Goal: Task Accomplishment & Management: Use online tool/utility

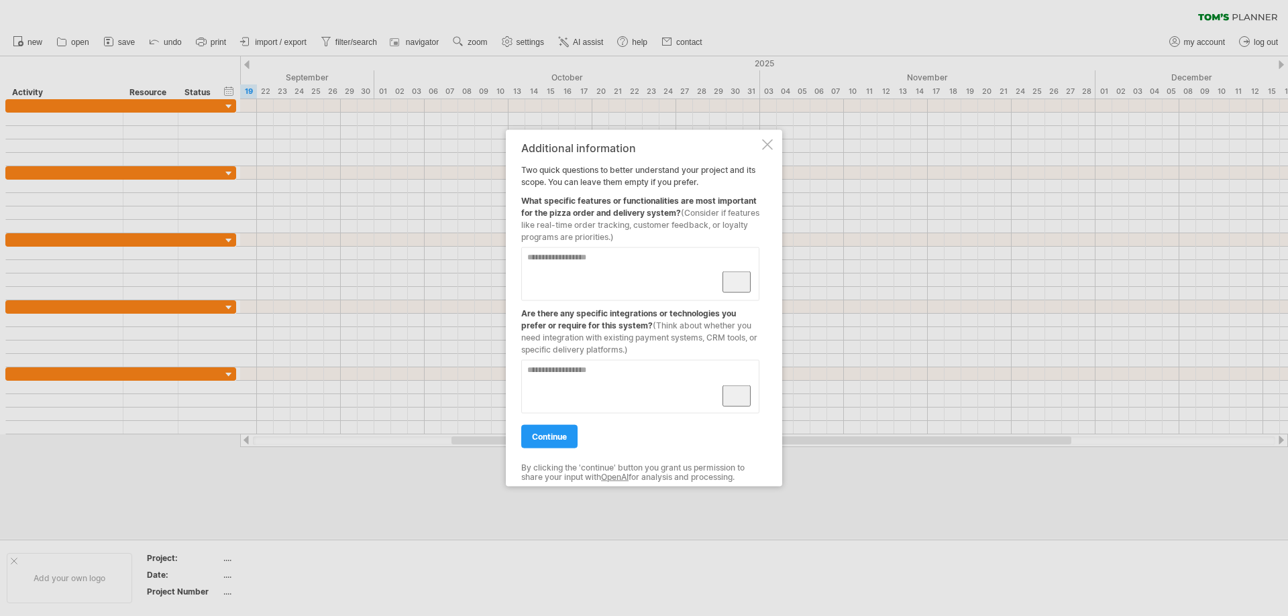
paste textarea "**********"
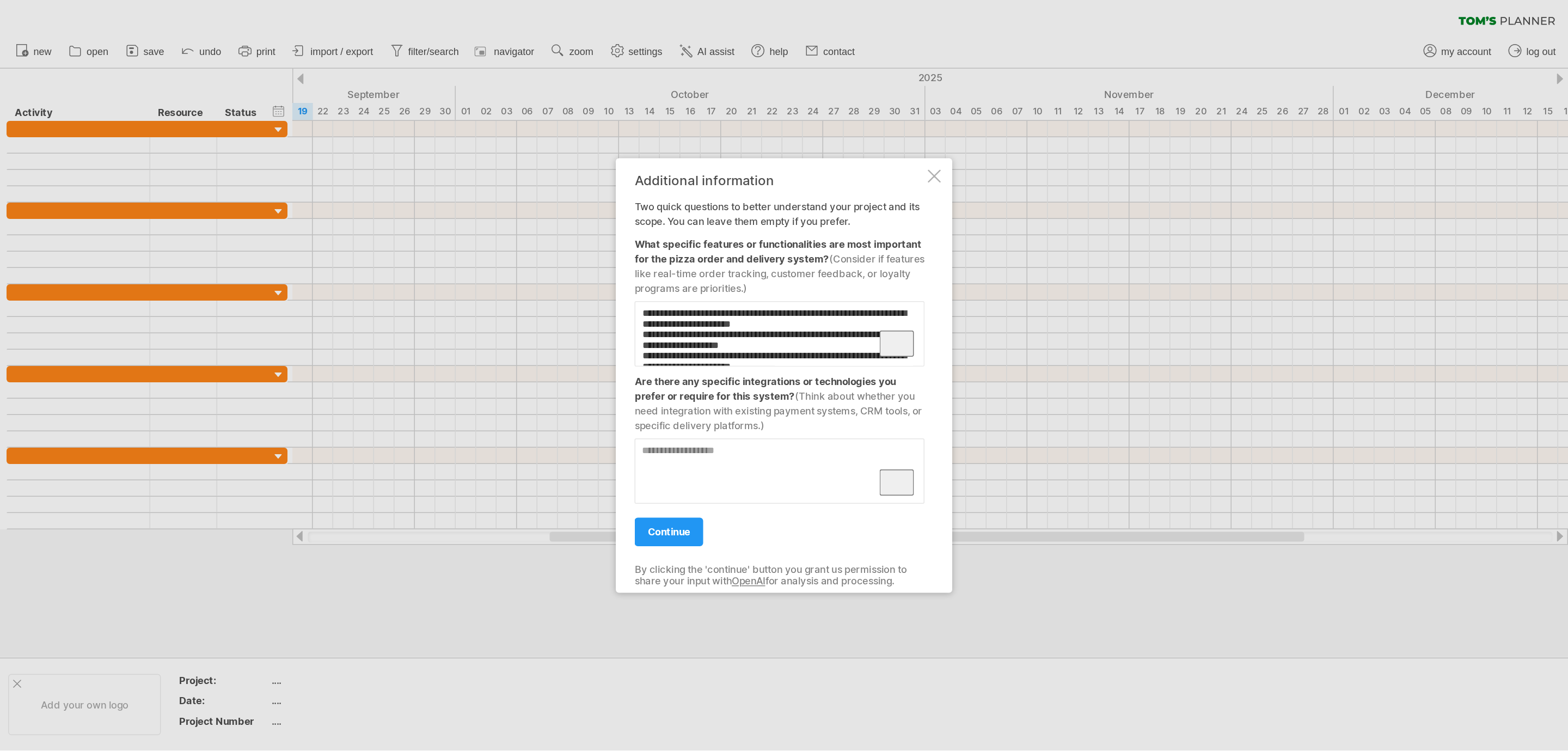
scroll to position [231, 0]
type textarea "**********"
click at [461, 360] on link "continue" at bounding box center [446, 354] width 45 height 19
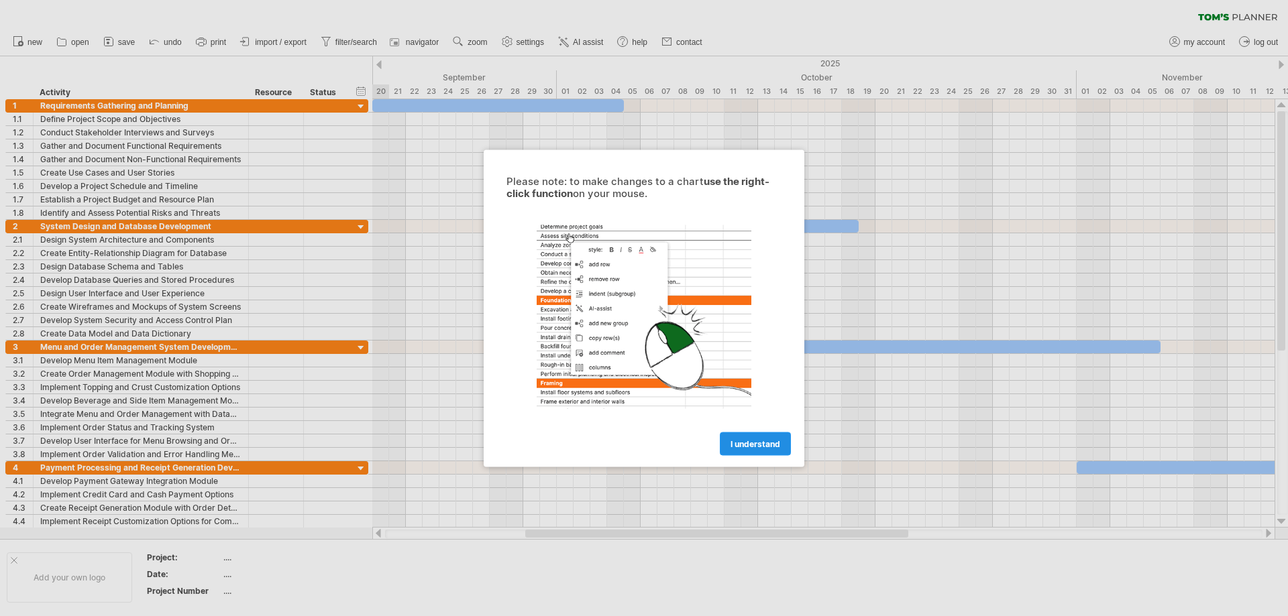
click at [752, 437] on link "I understand" at bounding box center [755, 443] width 71 height 23
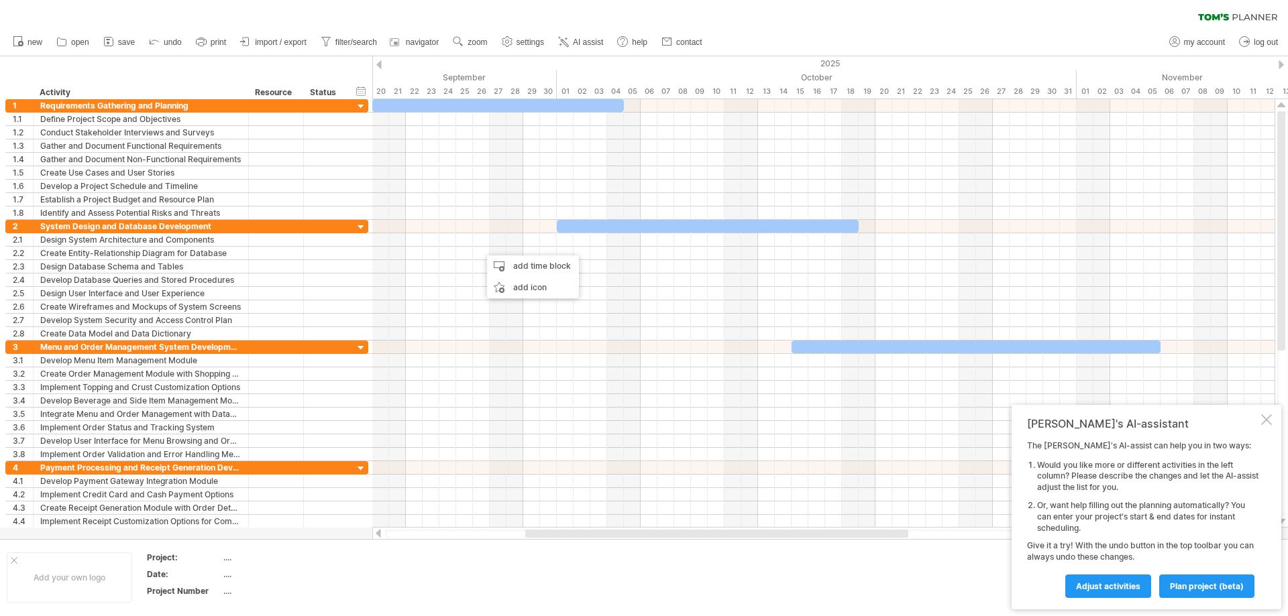
click at [224, 74] on div "hide start/end/duration show start/end/duration ******** Activity ******** Reso…" at bounding box center [186, 77] width 372 height 43
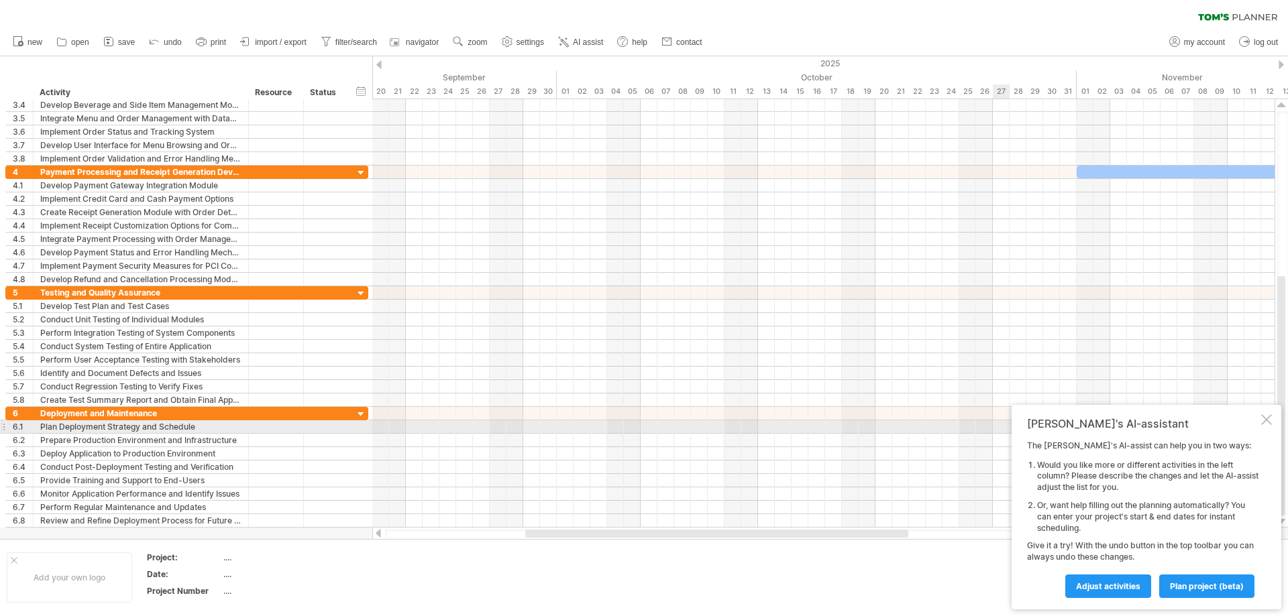
click at [1272, 422] on div "[PERSON_NAME]'s AI-assistant The [PERSON_NAME]'s AI-assist can help you in two …" at bounding box center [1147, 507] width 270 height 205
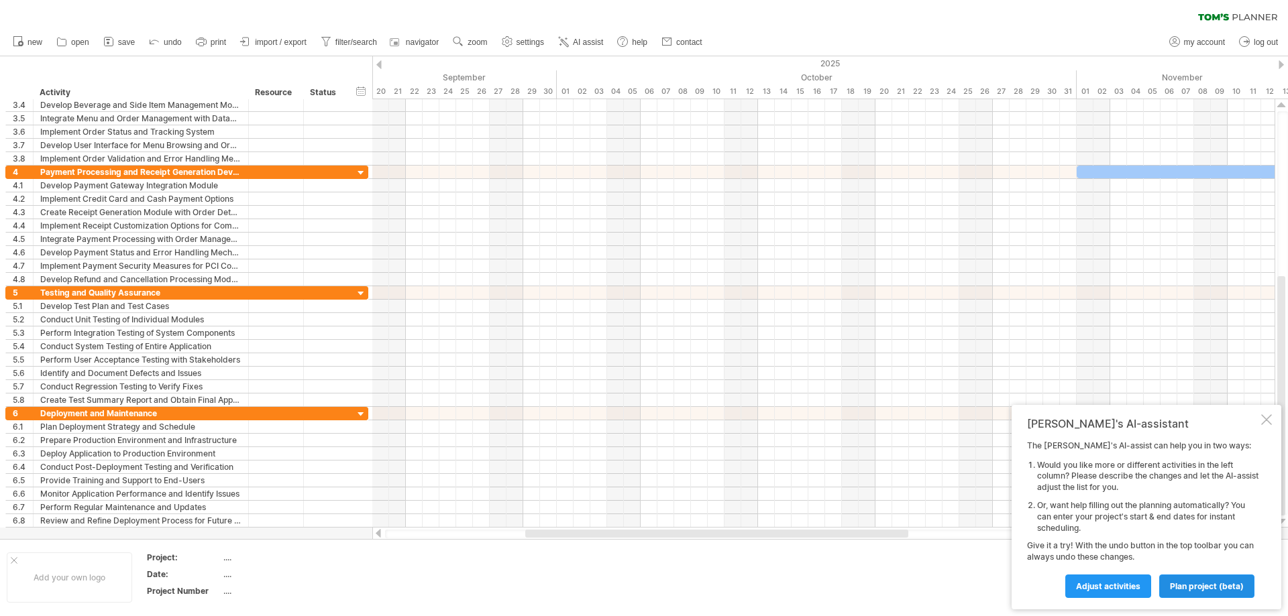
click at [1188, 588] on span "plan project (beta)" at bounding box center [1207, 587] width 74 height 10
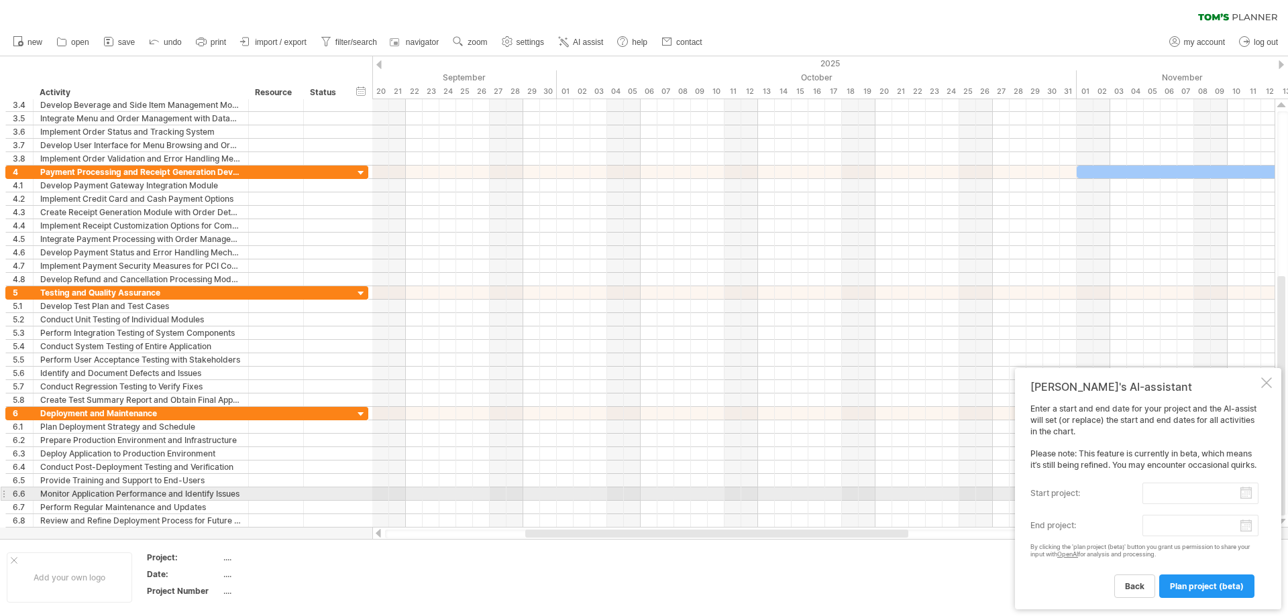
click at [1216, 492] on input "start project:" at bounding box center [1200, 493] width 116 height 21
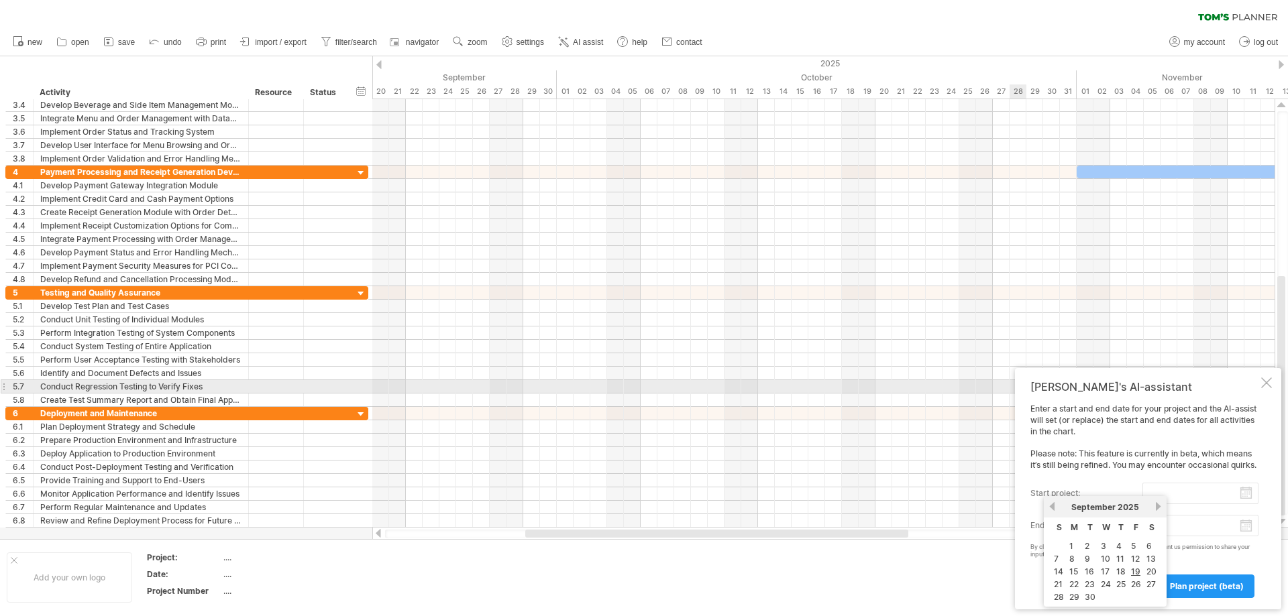
click at [1270, 384] on div at bounding box center [1266, 383] width 11 height 11
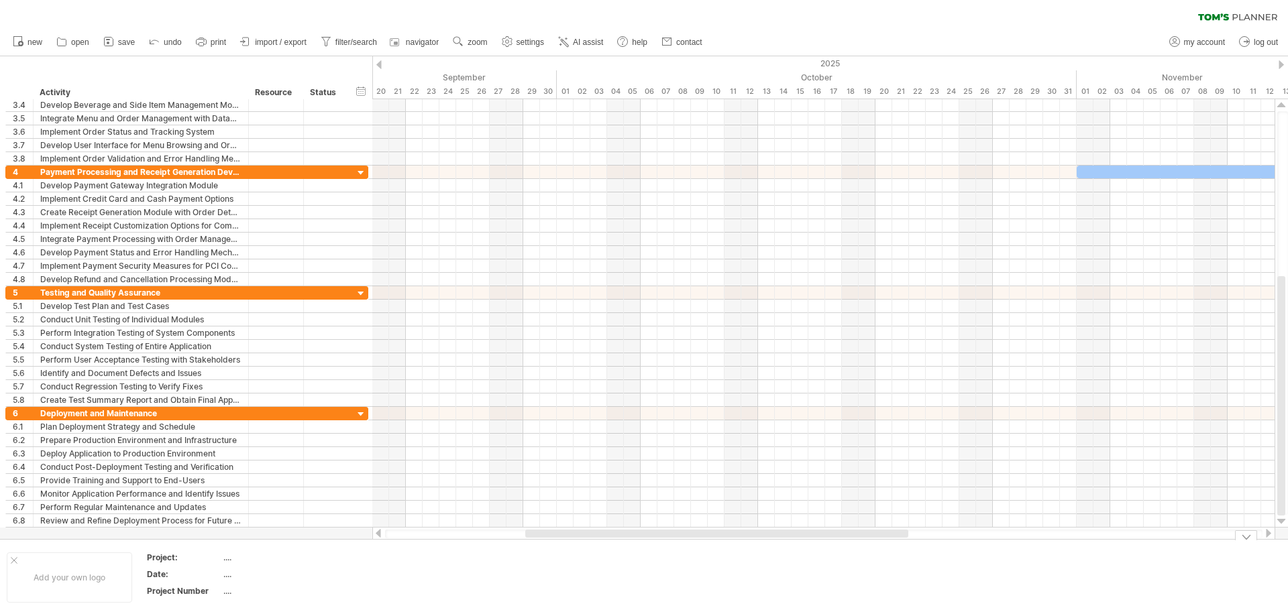
click at [1248, 539] on div at bounding box center [1246, 536] width 22 height 10
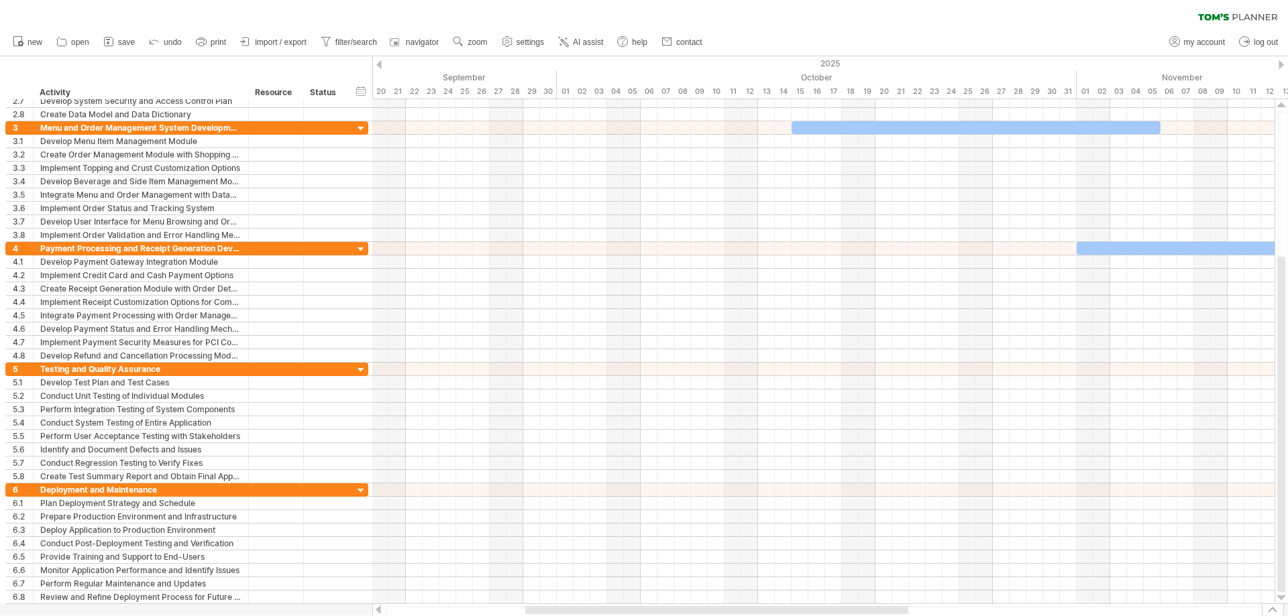
click at [1272, 609] on div at bounding box center [1273, 610] width 22 height 13
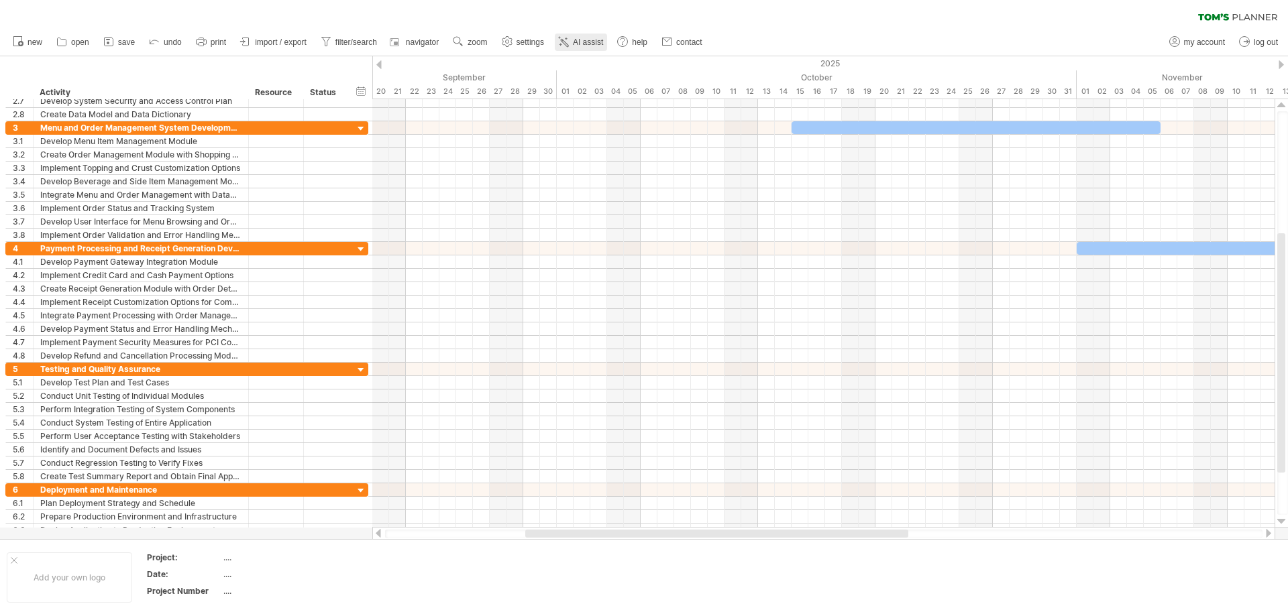
click at [582, 40] on span "AI assist" at bounding box center [588, 42] width 30 height 9
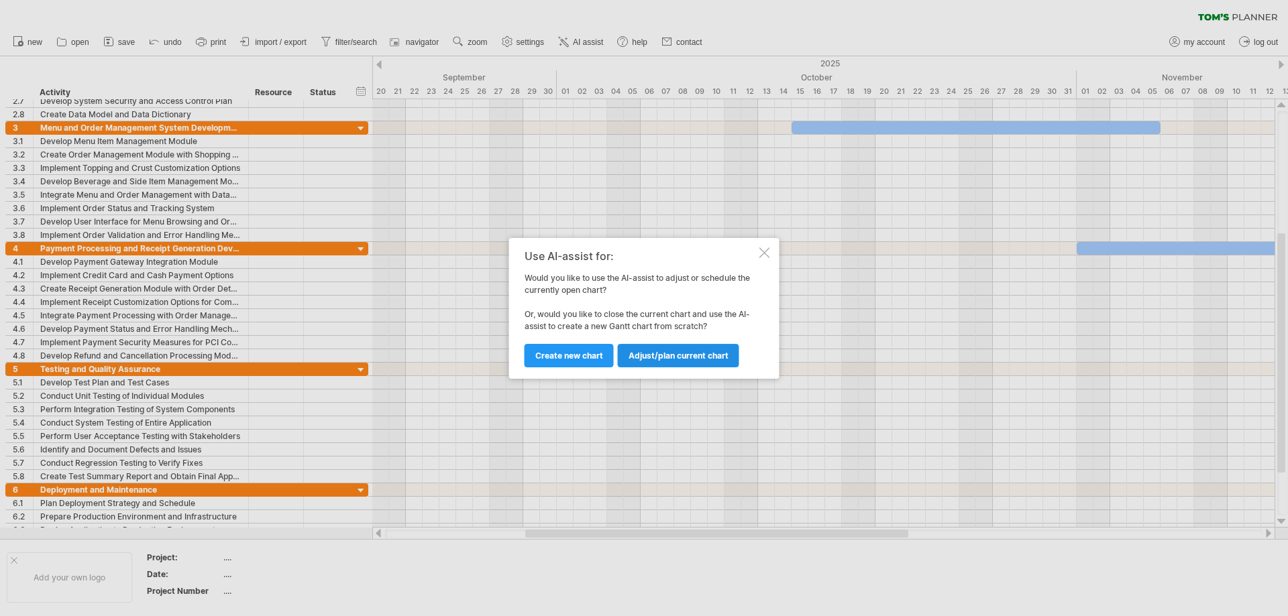
click at [675, 358] on span "Adjust/plan current chart" at bounding box center [679, 356] width 100 height 10
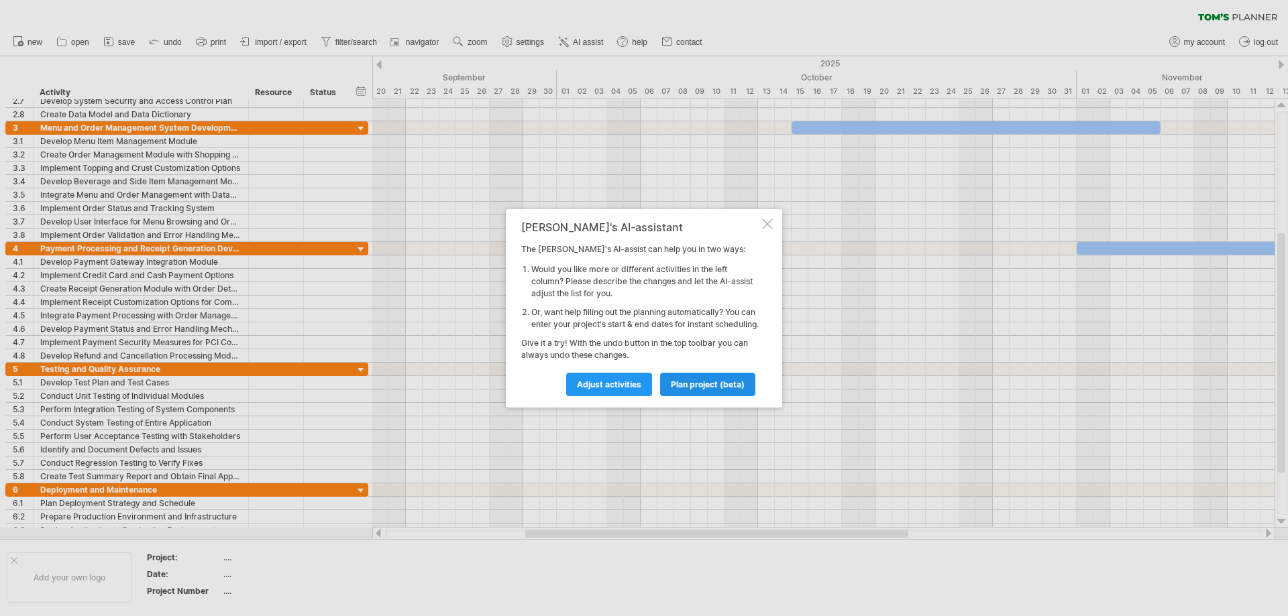
click at [689, 390] on span "plan project (beta)" at bounding box center [708, 385] width 74 height 10
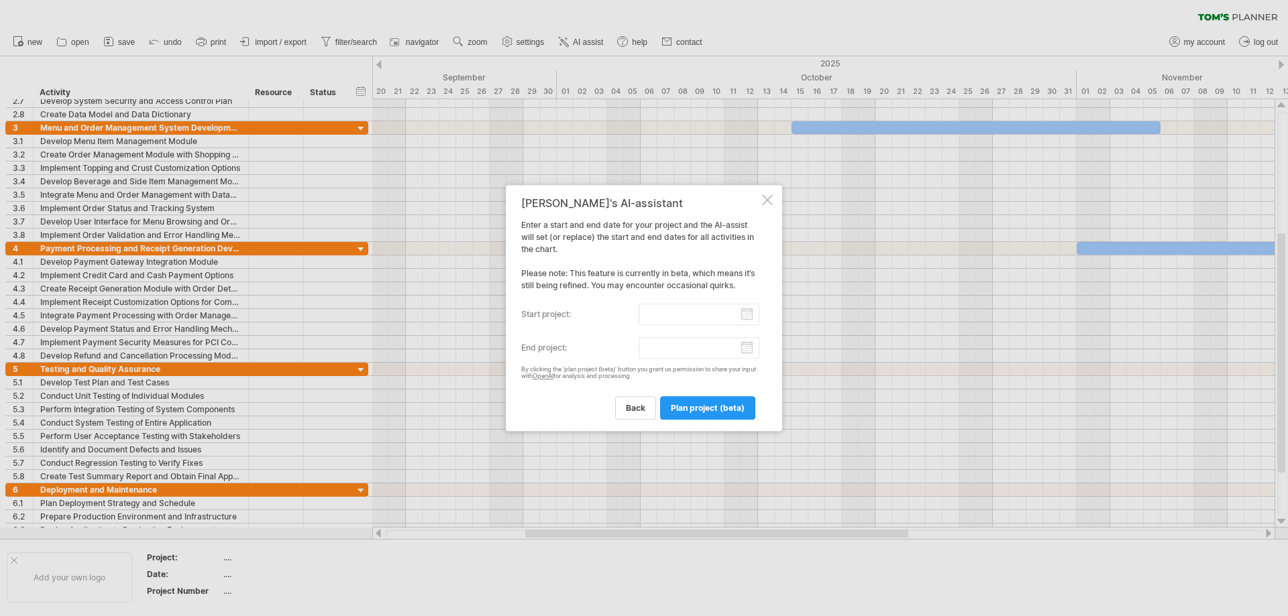
click at [751, 316] on input "start project:" at bounding box center [699, 314] width 121 height 21
click at [562, 394] on link "15" at bounding box center [564, 392] width 11 height 13
type input "********"
click at [743, 346] on input "end project:" at bounding box center [699, 347] width 121 height 21
click at [644, 355] on div "previous next [DATE]" at bounding box center [596, 361] width 123 height 21
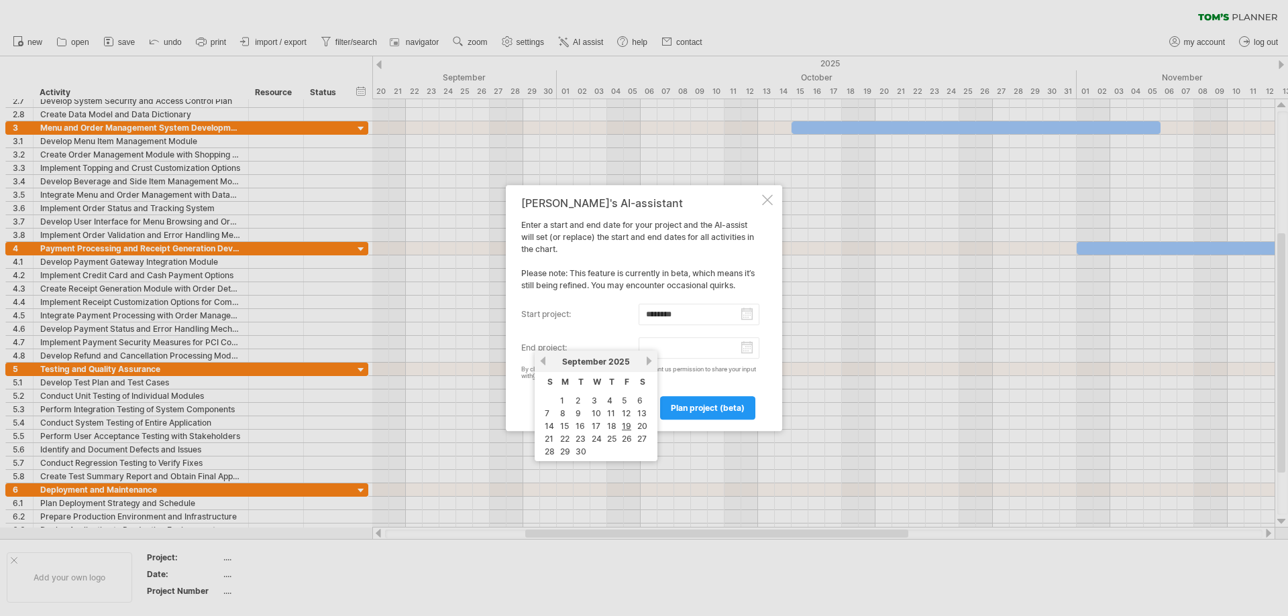
click at [645, 363] on link "next" at bounding box center [649, 361] width 10 height 10
click at [647, 361] on link "next" at bounding box center [649, 361] width 10 height 10
click at [641, 401] on link "6" at bounding box center [640, 400] width 8 height 13
type input "********"
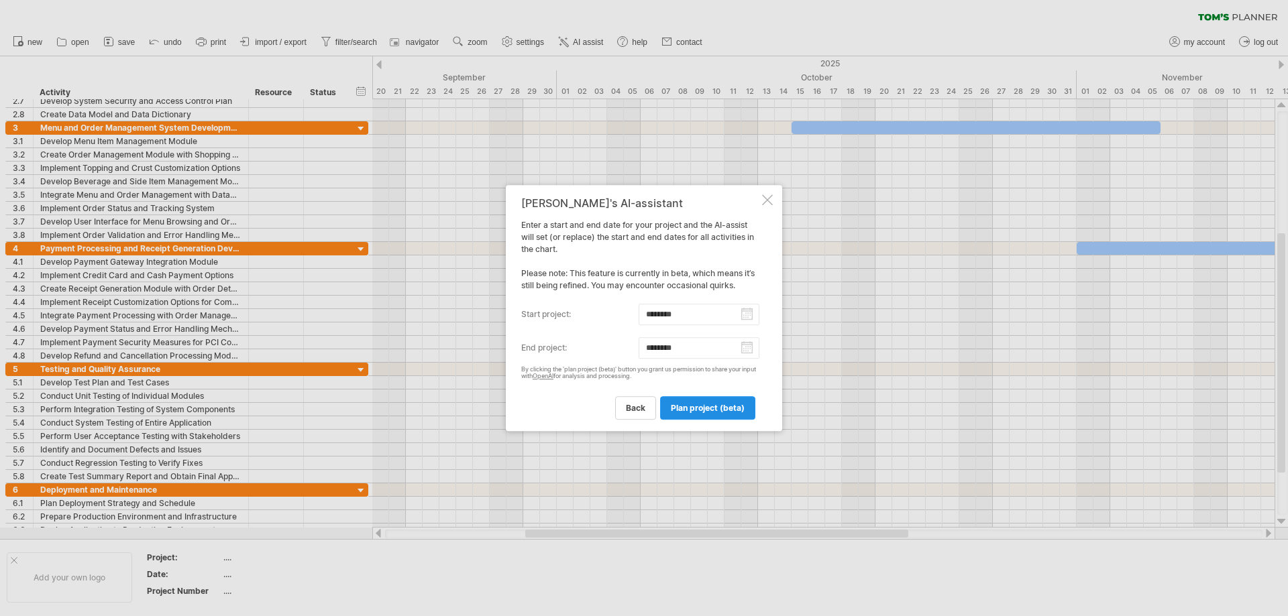
click at [702, 407] on span "plan project (beta)" at bounding box center [708, 408] width 74 height 10
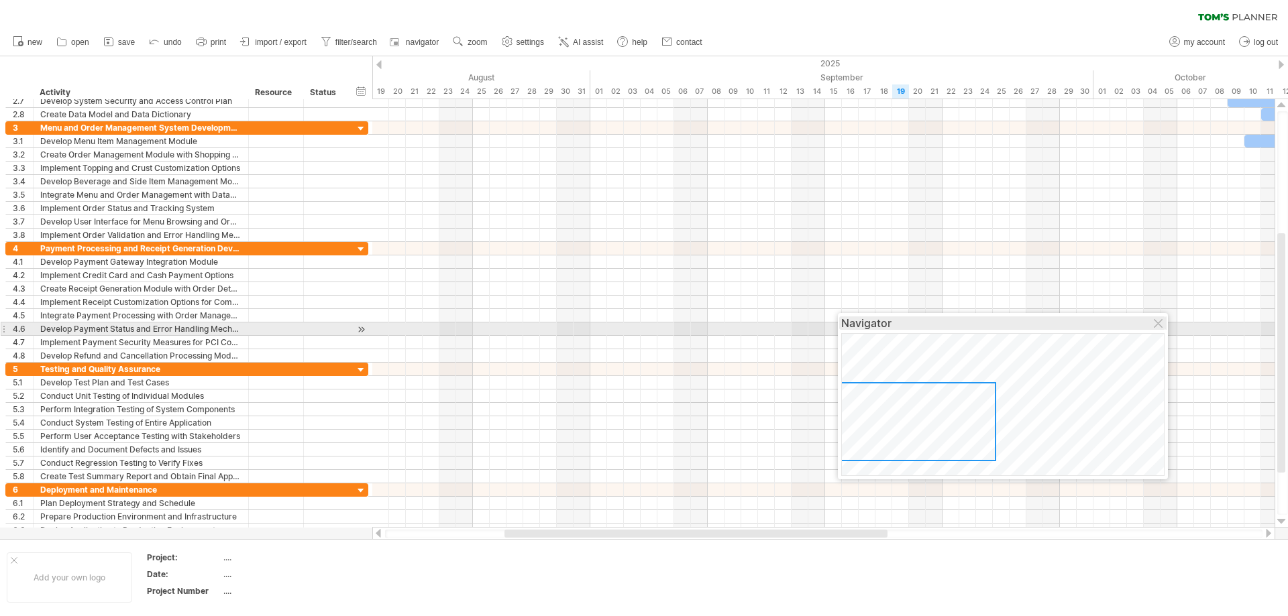
drag, startPoint x: 1212, startPoint y: 456, endPoint x: 1028, endPoint y: 311, distance: 234.1
click at [1032, 317] on div "Navigator" at bounding box center [1002, 323] width 323 height 13
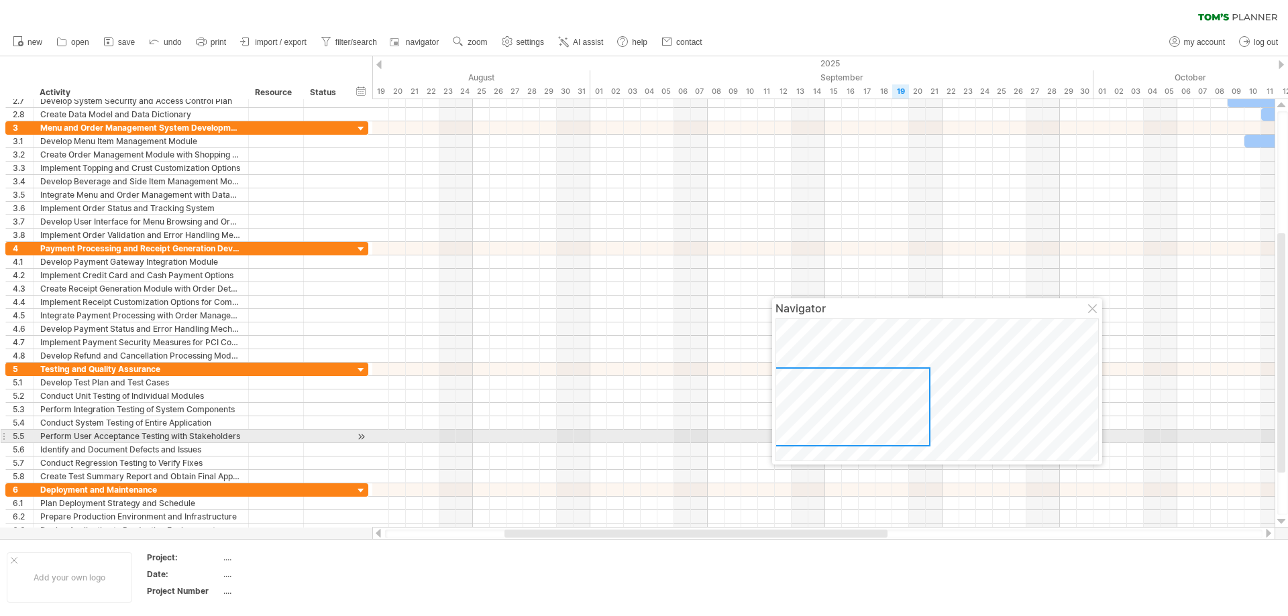
click at [839, 437] on div at bounding box center [845, 407] width 169 height 79
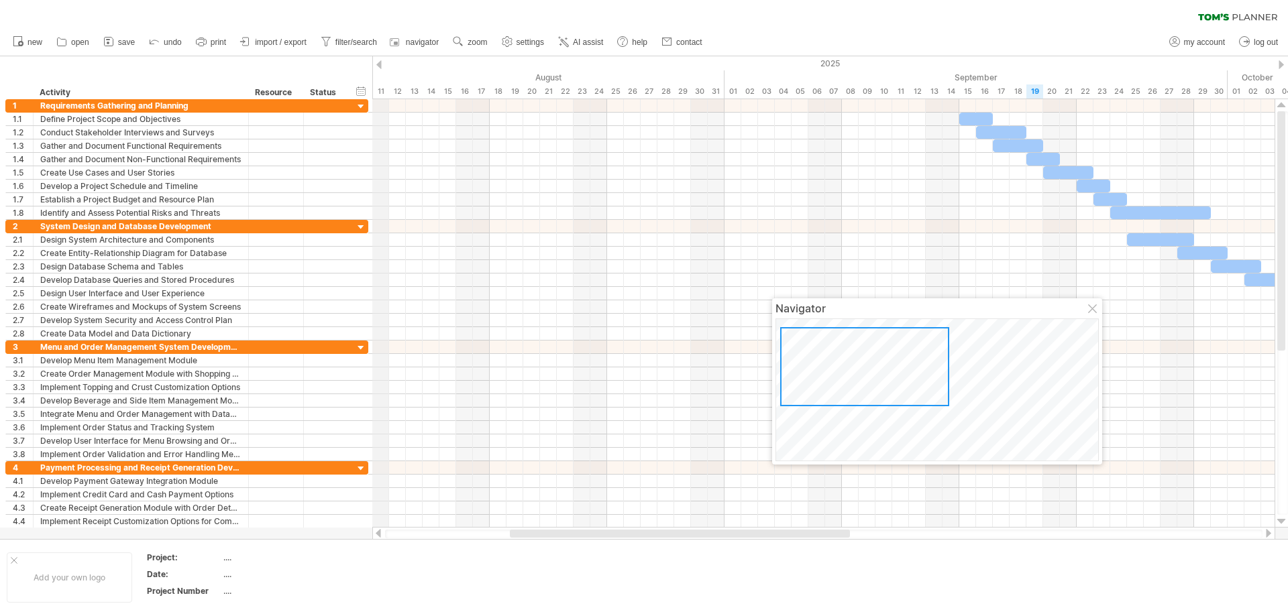
click at [377, 59] on div "2025" at bounding box center [992, 63] width 3555 height 14
click at [381, 64] on div at bounding box center [378, 64] width 5 height 9
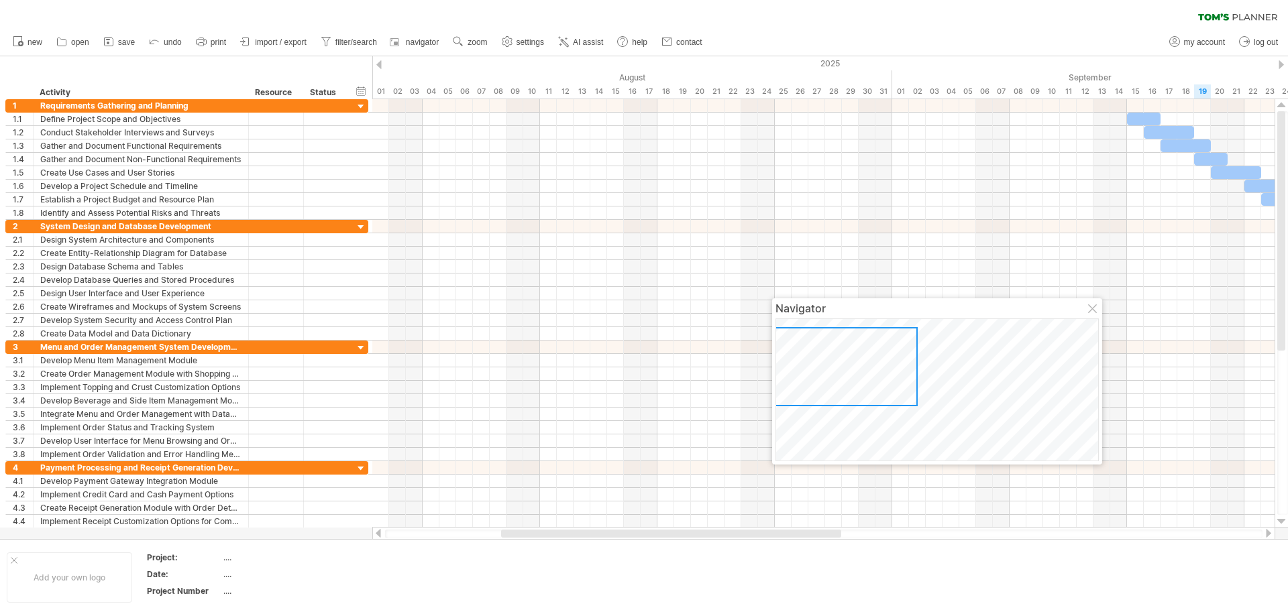
click at [381, 64] on div at bounding box center [378, 64] width 5 height 9
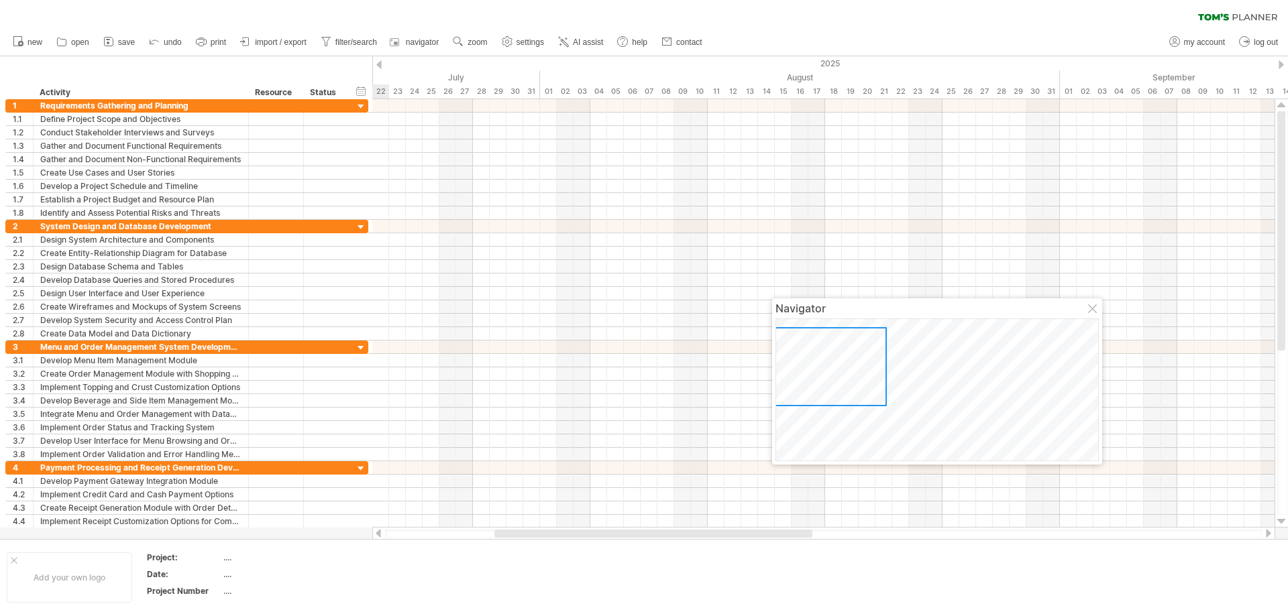
click at [1279, 64] on div at bounding box center [1281, 64] width 5 height 9
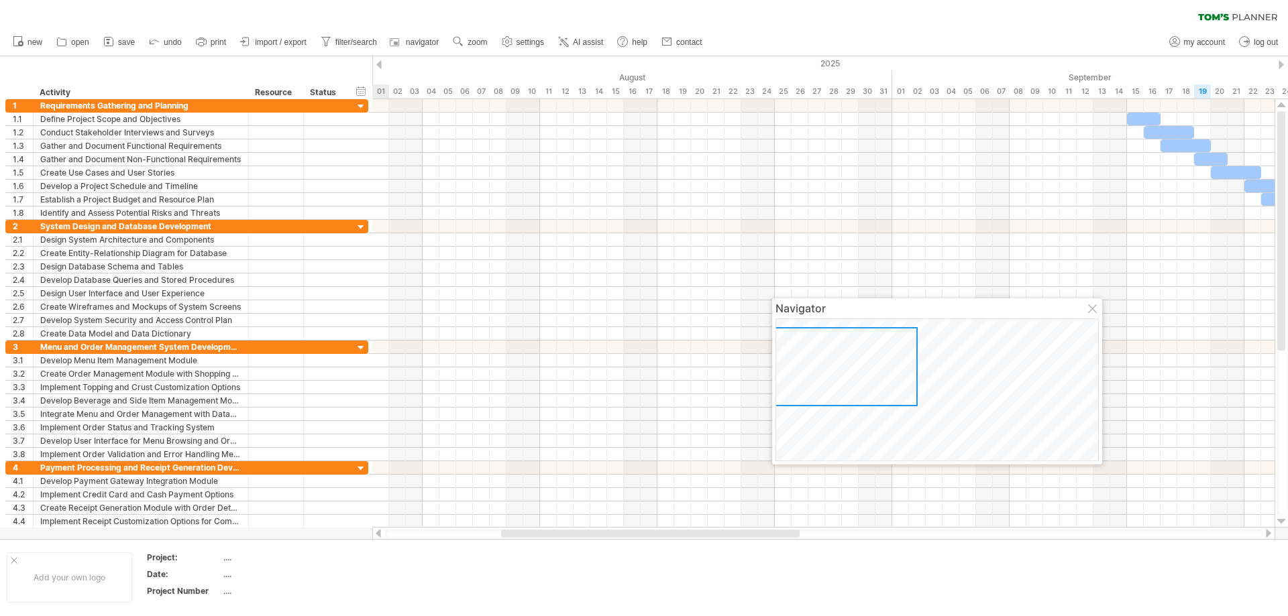
click at [1280, 64] on div at bounding box center [1281, 64] width 5 height 9
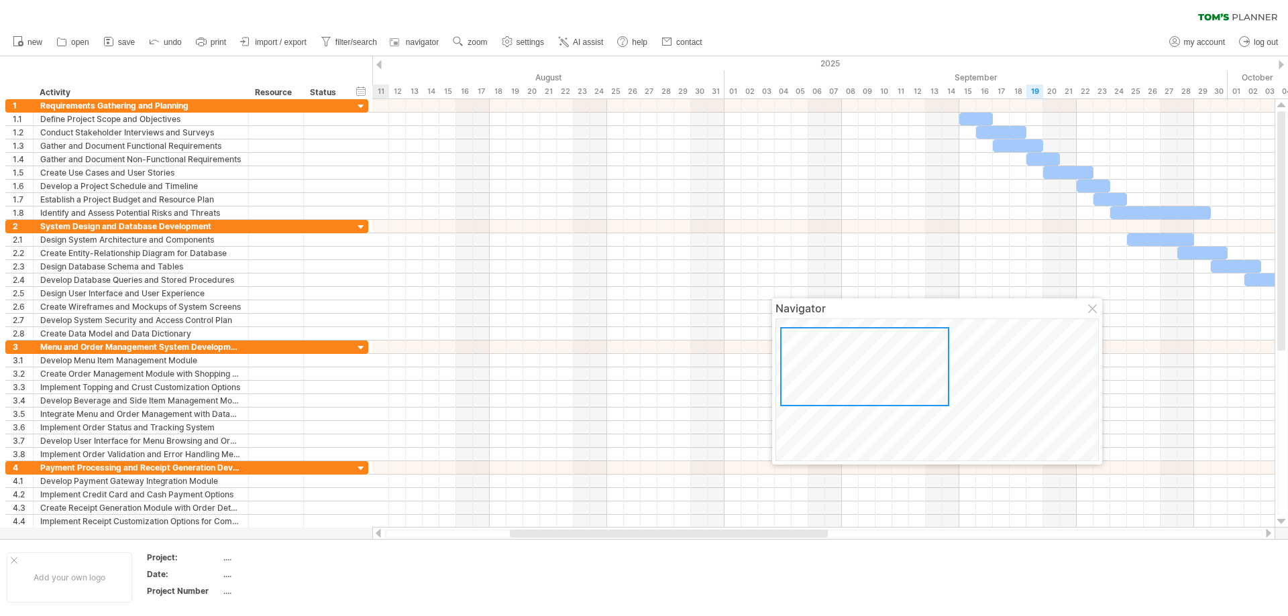
click at [1280, 64] on div at bounding box center [1281, 64] width 5 height 9
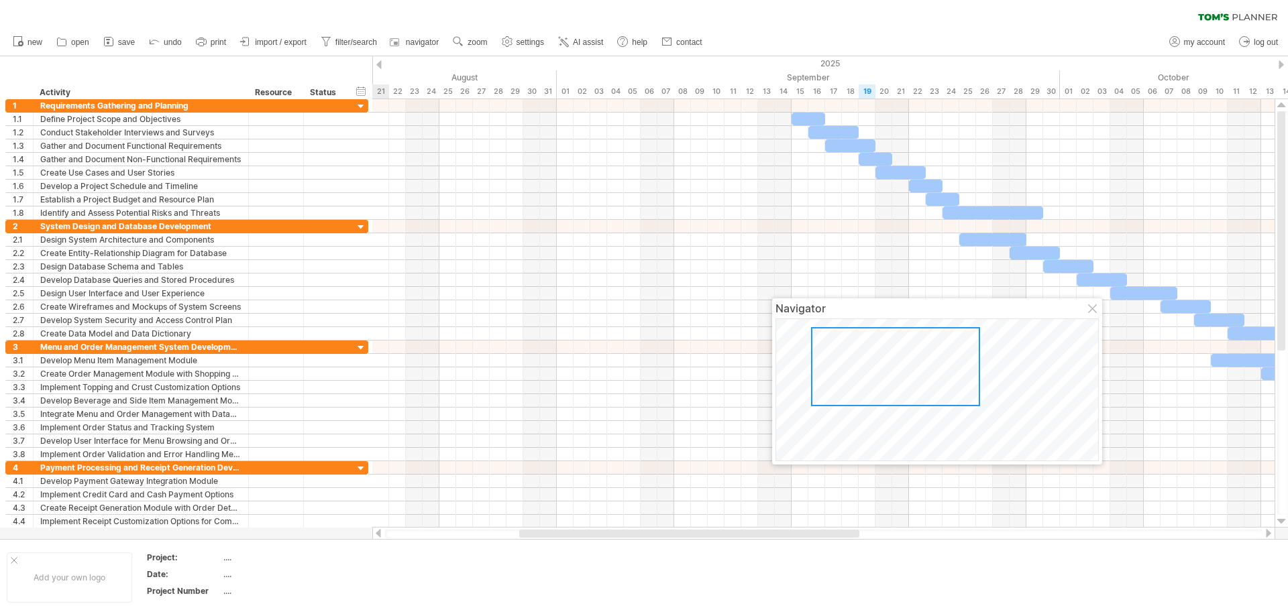
click at [1280, 64] on div at bounding box center [1281, 64] width 5 height 9
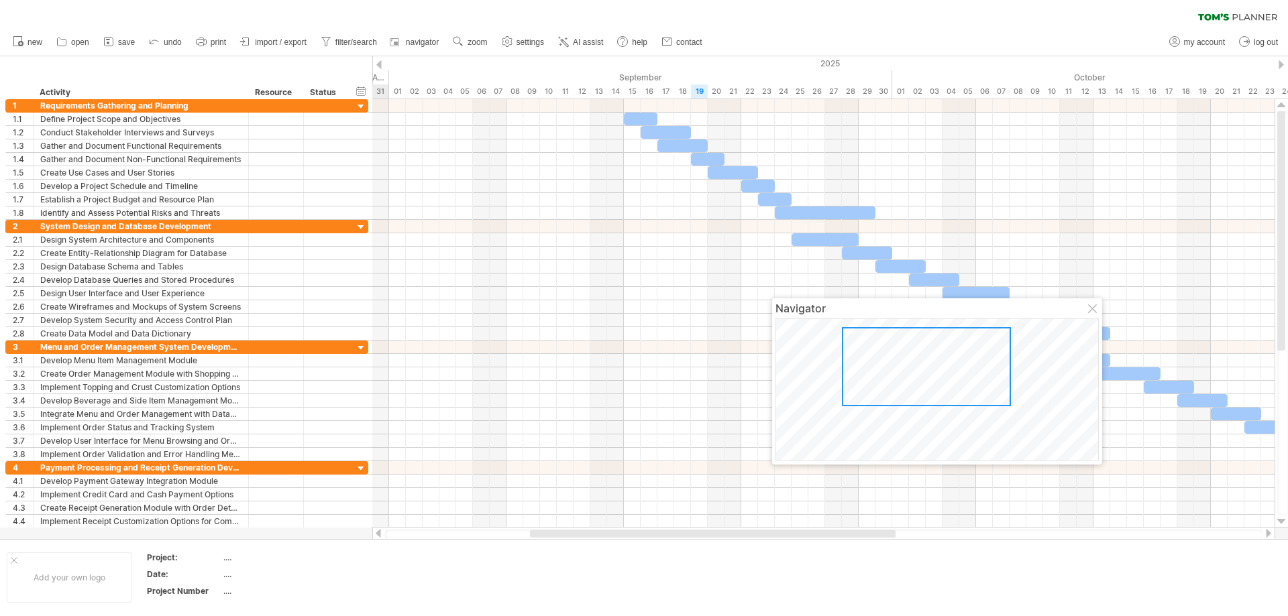
click at [1280, 64] on div at bounding box center [1281, 64] width 5 height 9
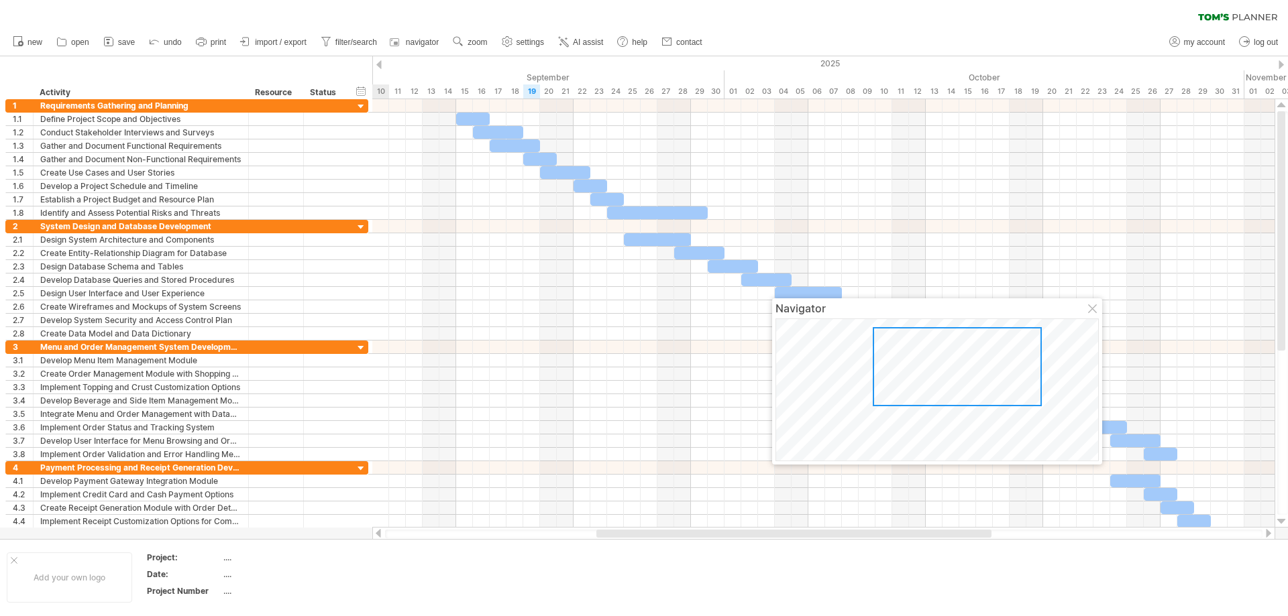
click at [1280, 64] on div at bounding box center [1281, 64] width 5 height 9
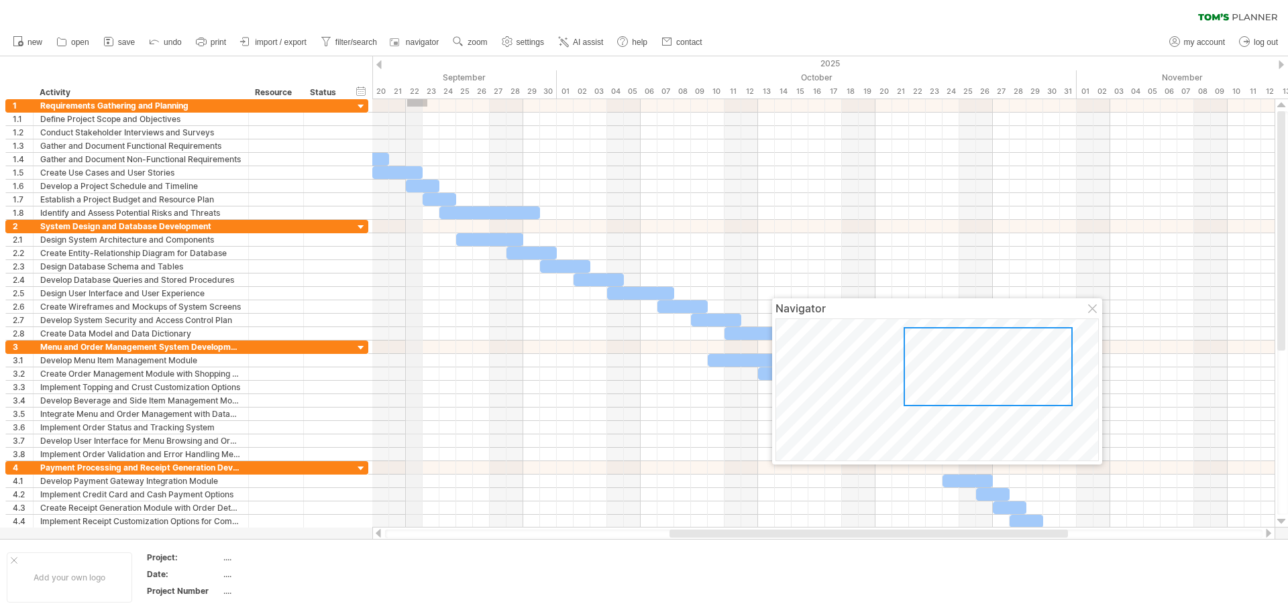
drag, startPoint x: 407, startPoint y: 107, endPoint x: 417, endPoint y: 67, distance: 40.8
click at [417, 67] on div "Trying to reach [DOMAIN_NAME] Connected again... 0% clear filter new 1" at bounding box center [644, 308] width 1288 height 616
click at [417, 67] on div "2025" at bounding box center [506, 63] width 3186 height 14
click at [382, 60] on div "2025" at bounding box center [506, 63] width 3186 height 14
click at [382, 62] on div "2025" at bounding box center [506, 63] width 3186 height 14
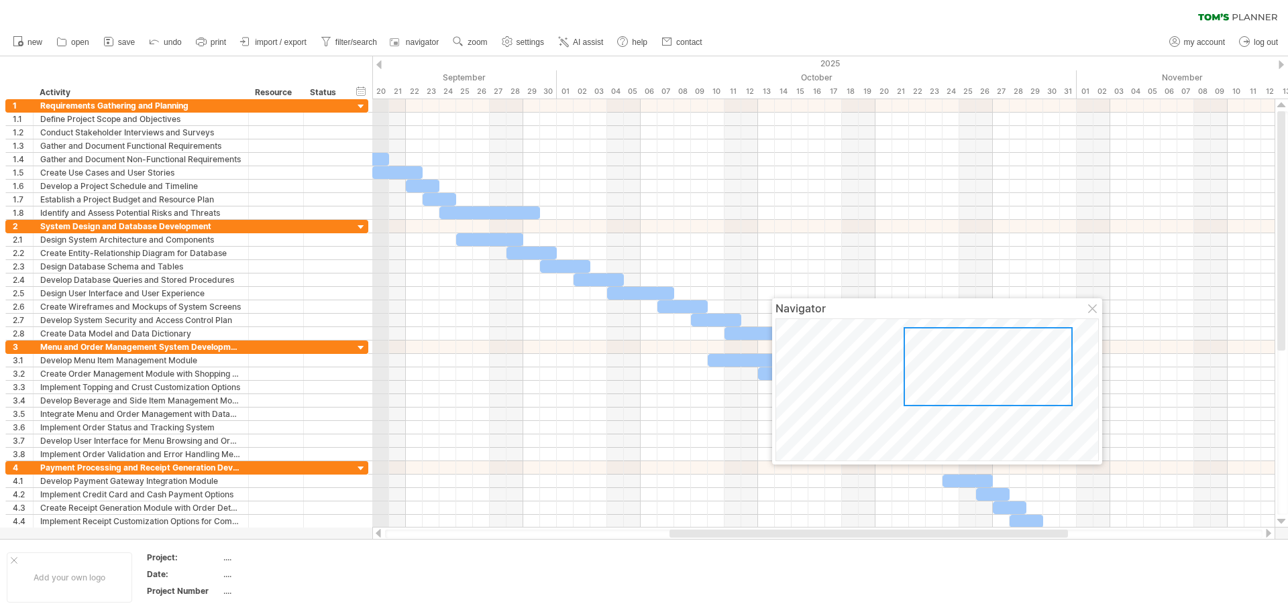
click at [380, 62] on div "Trying to reach [DOMAIN_NAME] Connected again... 0% clear filter new 1" at bounding box center [644, 308] width 1288 height 616
click at [378, 62] on div at bounding box center [378, 64] width 5 height 9
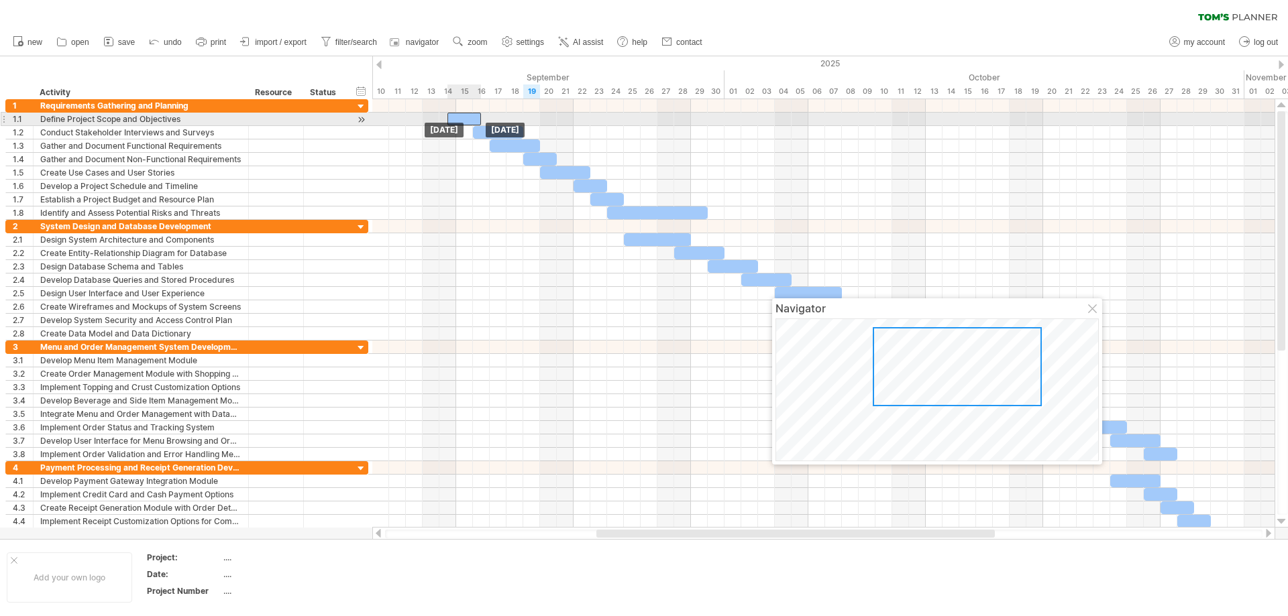
drag, startPoint x: 462, startPoint y: 117, endPoint x: 455, endPoint y: 115, distance: 7.0
click at [455, 115] on div "​" at bounding box center [464, 119] width 34 height 13
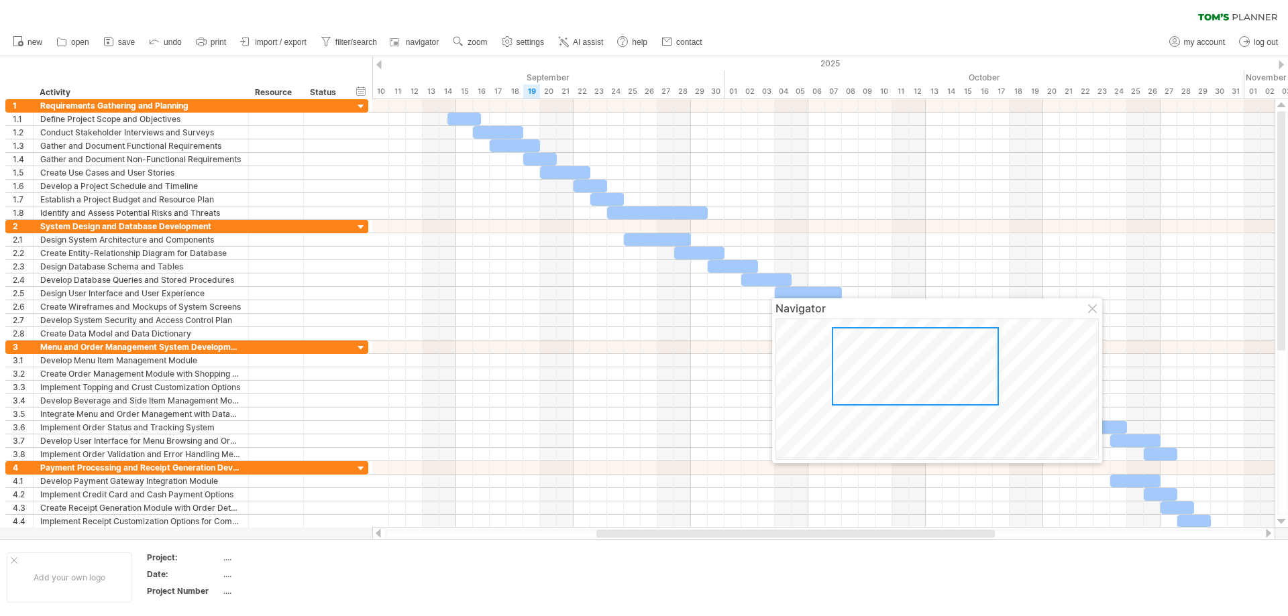
click at [954, 31] on div "new" at bounding box center [644, 42] width 1288 height 28
drag, startPoint x: 752, startPoint y: 28, endPoint x: 800, endPoint y: 109, distance: 94.7
click at [763, 49] on div "clear filter reapply filter" at bounding box center [644, 28] width 1288 height 56
click at [786, 32] on div "new" at bounding box center [644, 42] width 1288 height 28
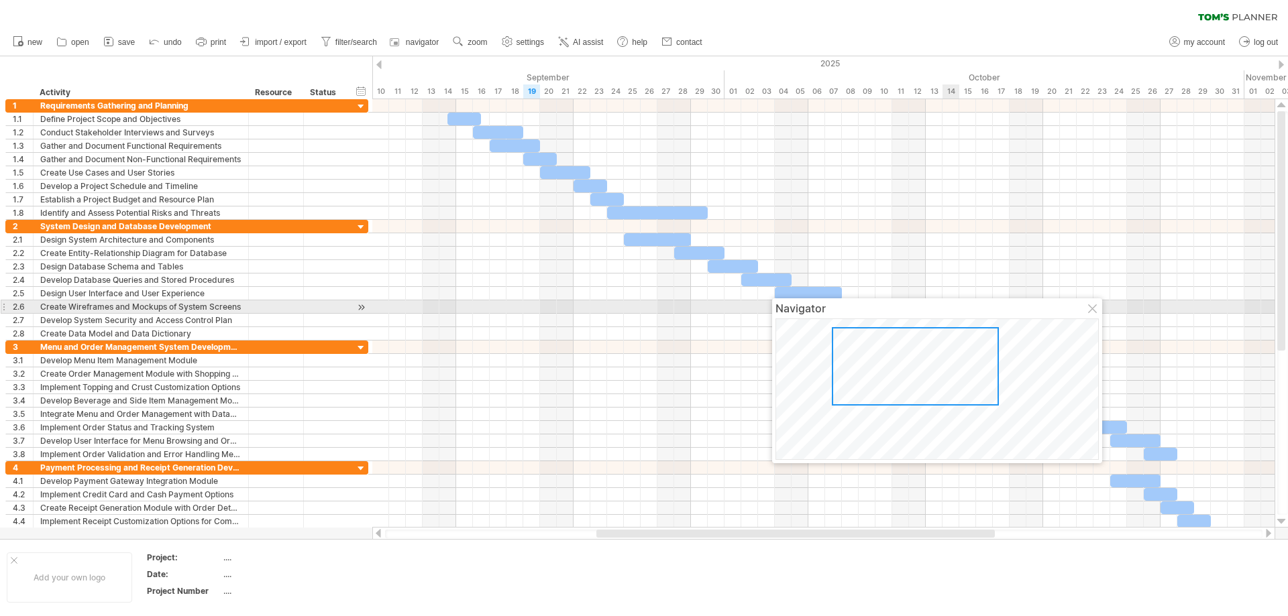
click at [1094, 306] on div at bounding box center [1093, 310] width 11 height 11
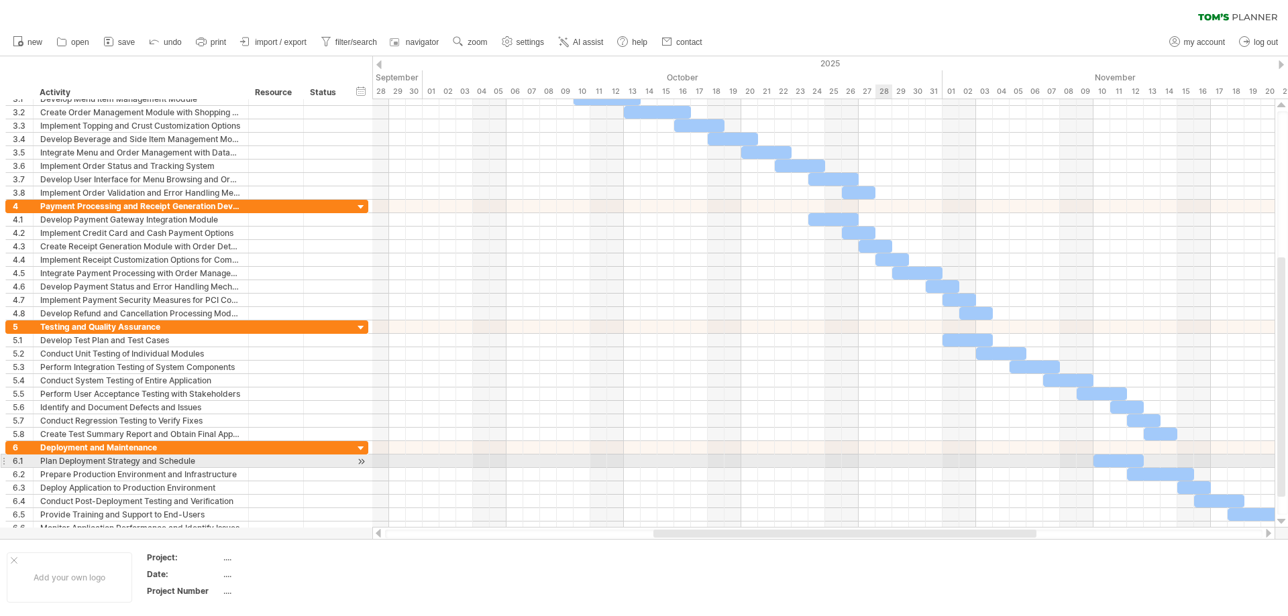
drag, startPoint x: 751, startPoint y: 531, endPoint x: 510, endPoint y: 439, distance: 258.4
click at [515, 439] on div "Trying to reach [DOMAIN_NAME] Connected again... 0% clear filter new 1" at bounding box center [644, 308] width 1288 height 616
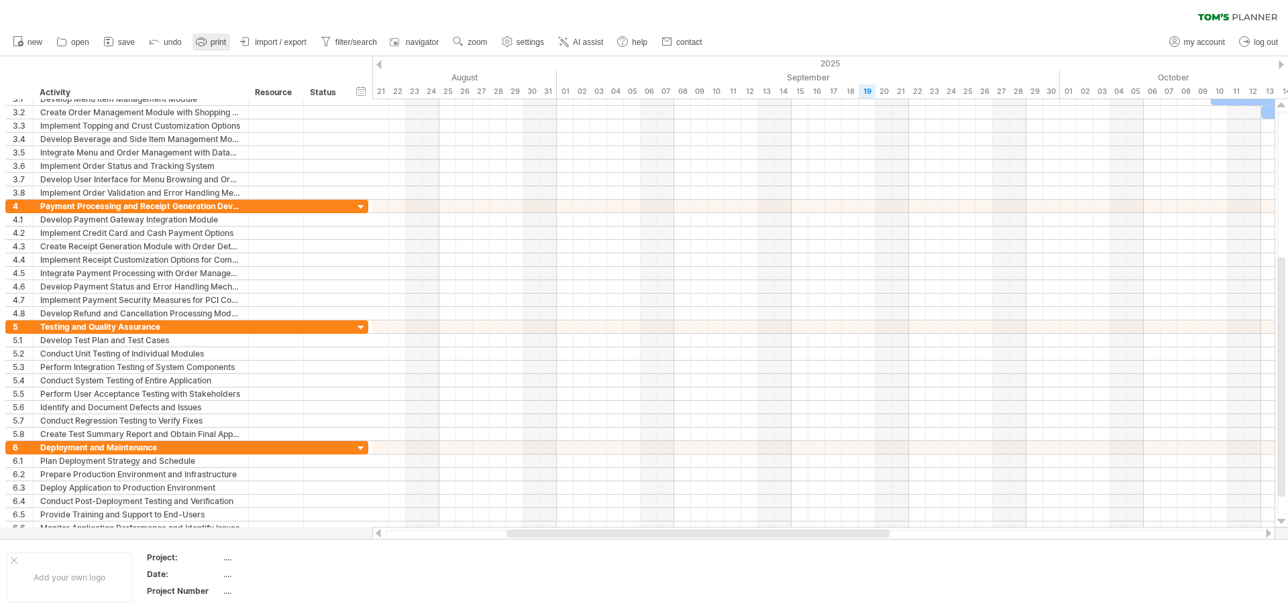
click at [214, 38] on span "print" at bounding box center [218, 42] width 15 height 9
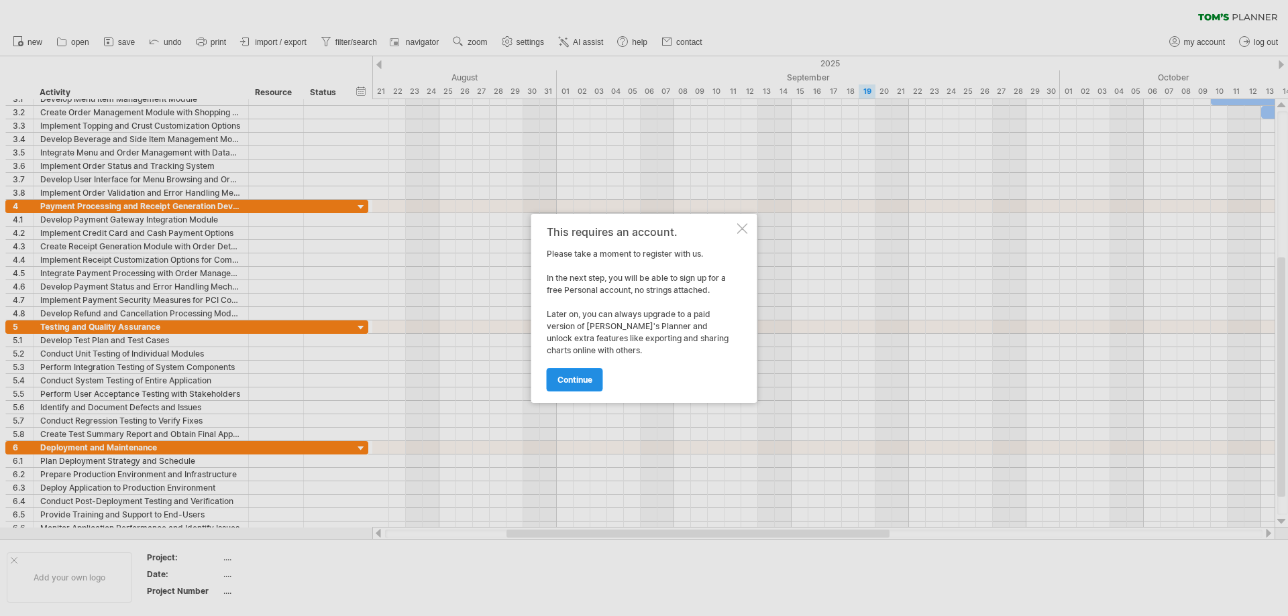
click at [586, 379] on span "continue" at bounding box center [574, 380] width 35 height 10
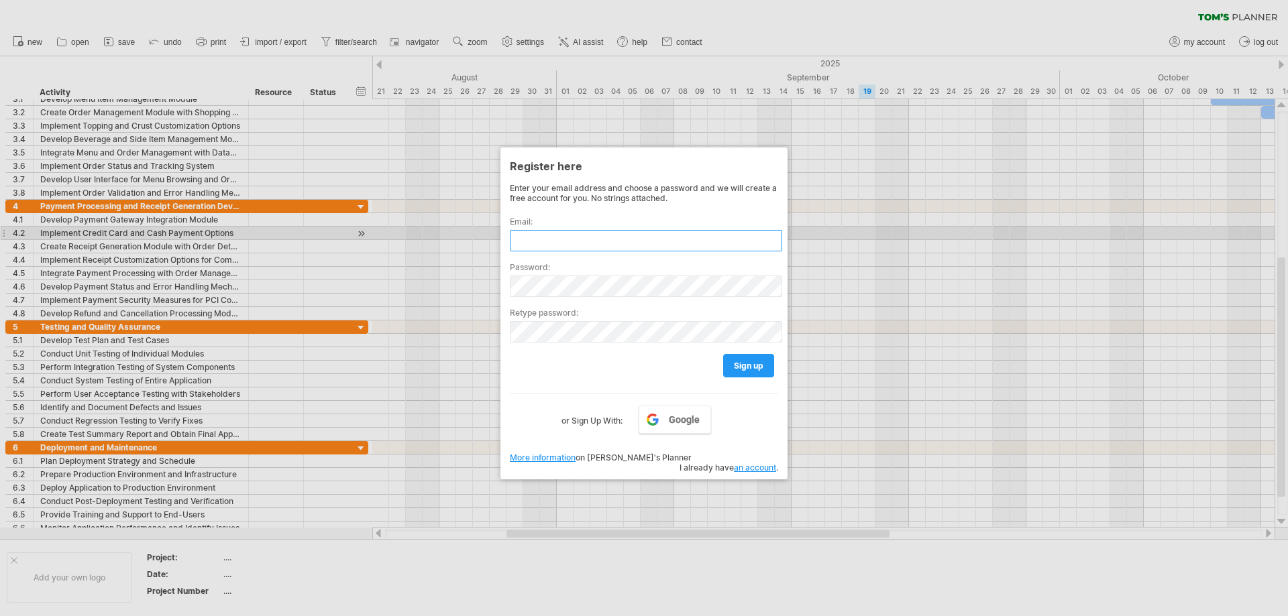
click at [594, 235] on input "text" at bounding box center [646, 240] width 272 height 21
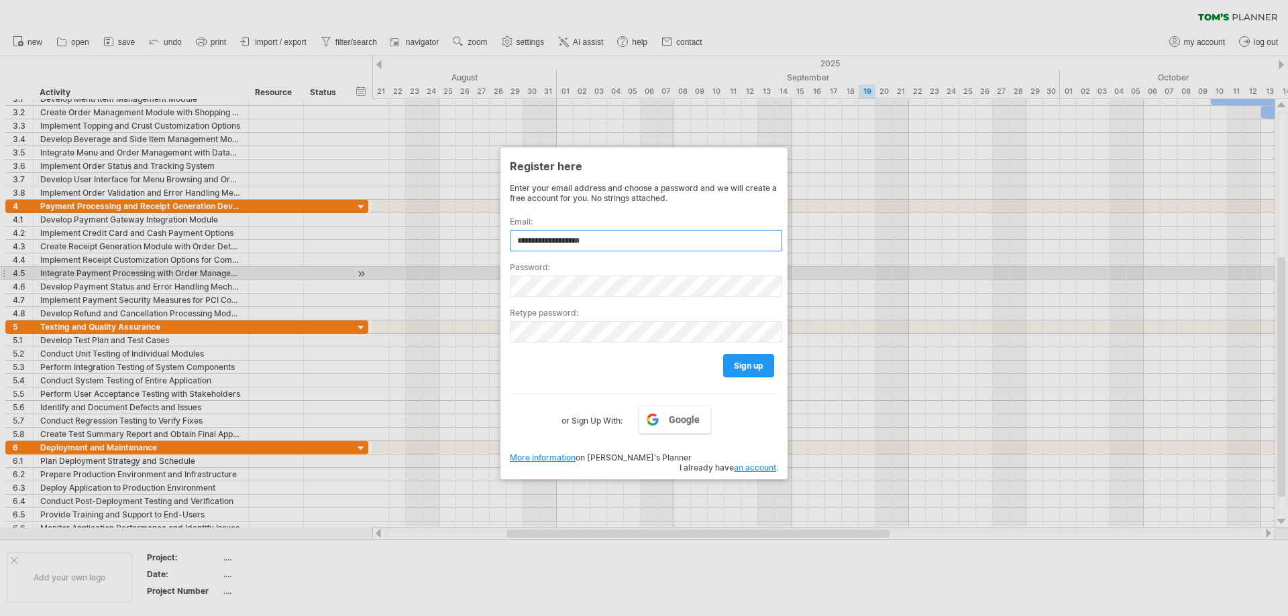
type input "**********"
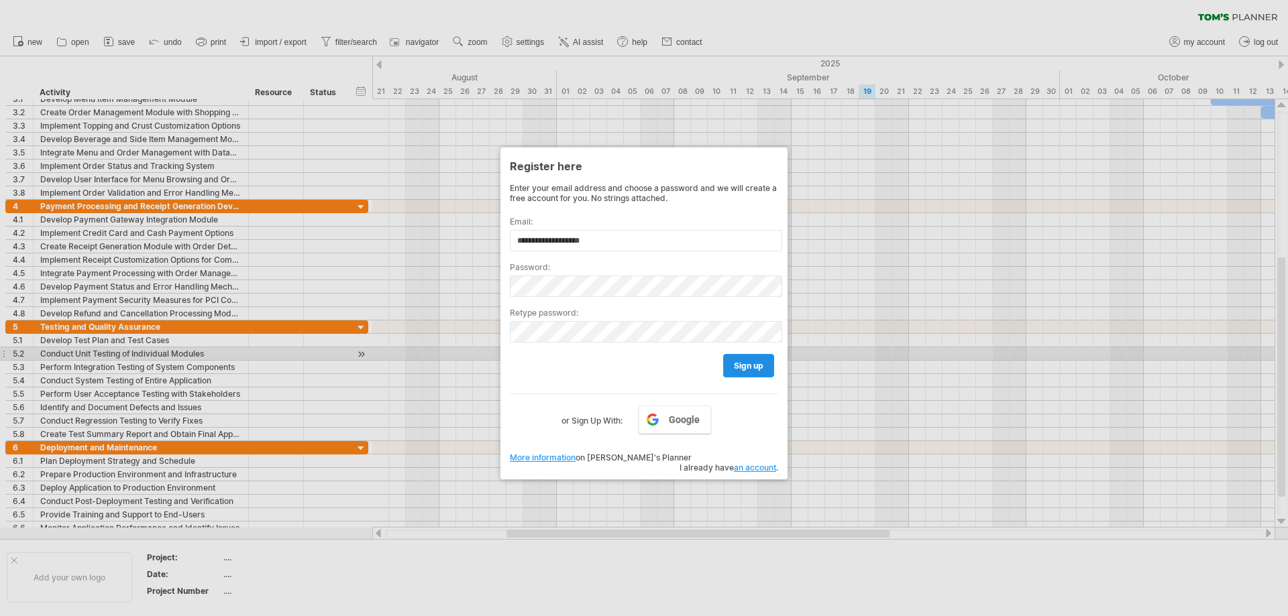
click at [744, 357] on link "sign up" at bounding box center [748, 365] width 51 height 23
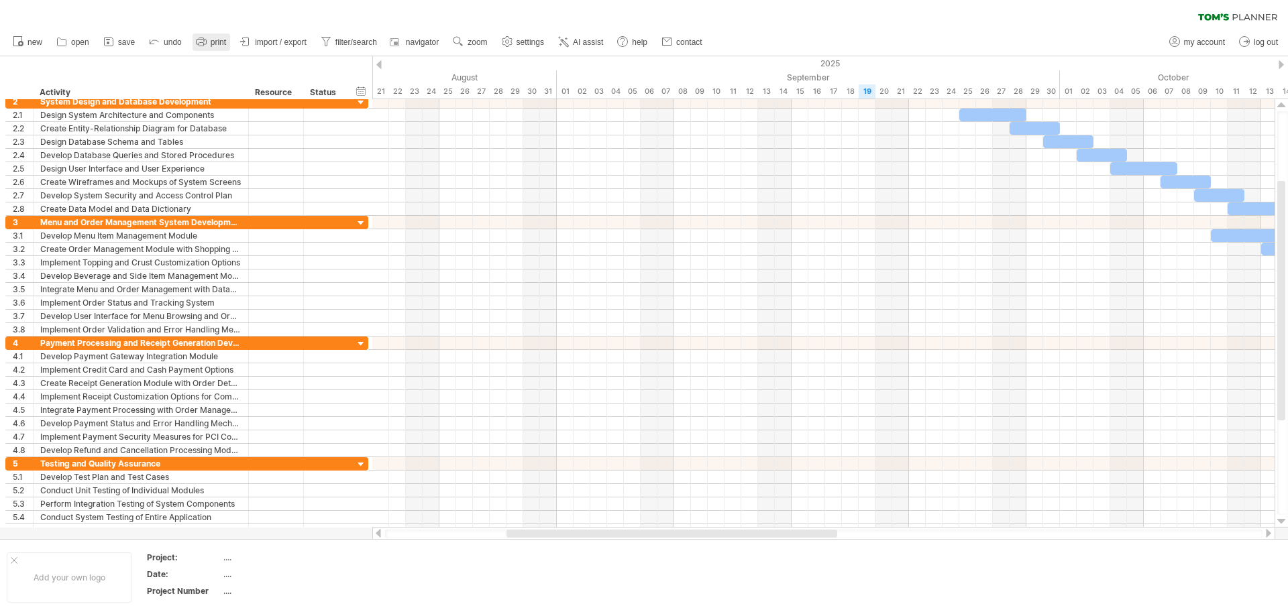
click at [208, 43] on icon at bounding box center [201, 41] width 13 height 13
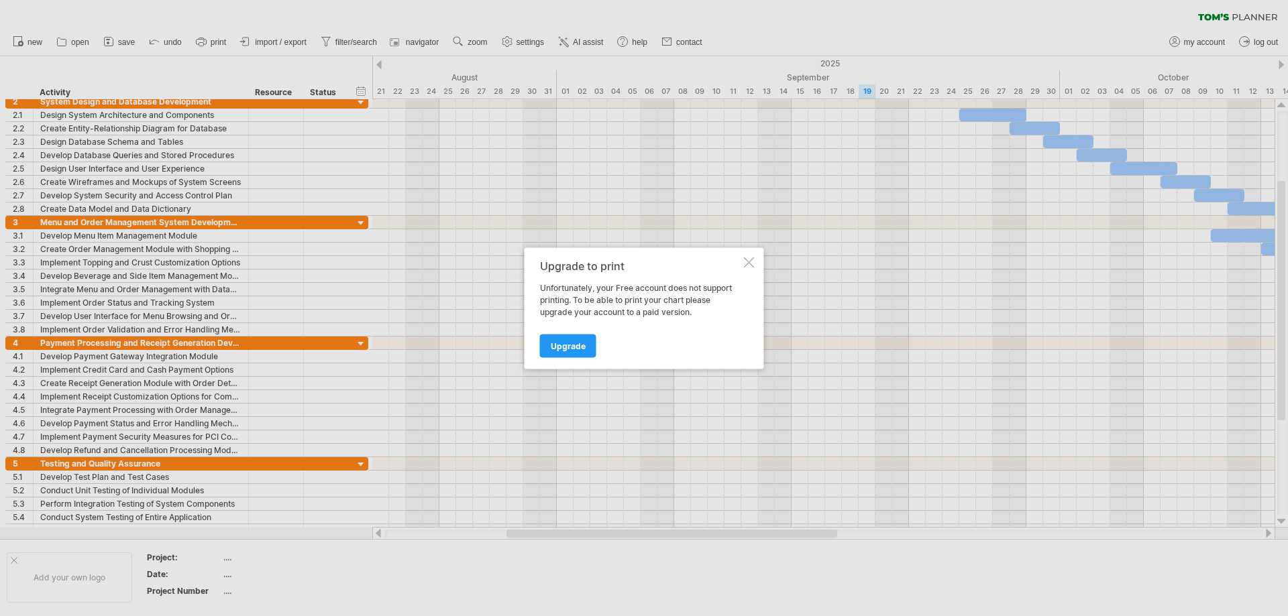
click at [749, 263] on div at bounding box center [749, 262] width 11 height 11
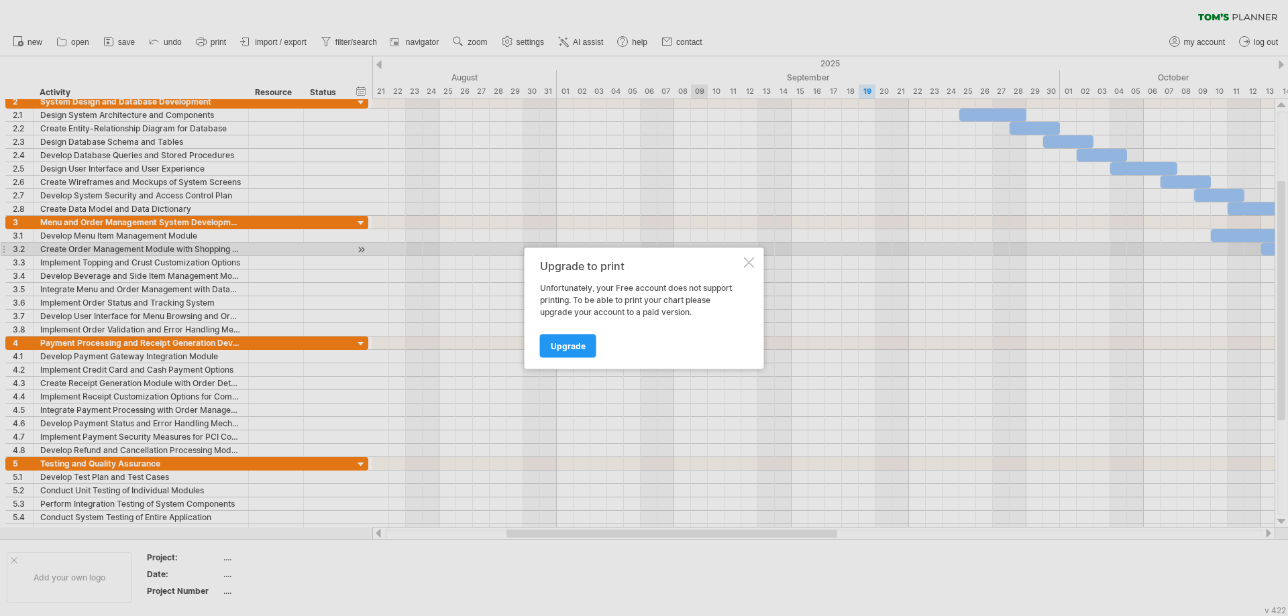
click at [744, 261] on div at bounding box center [749, 262] width 11 height 11
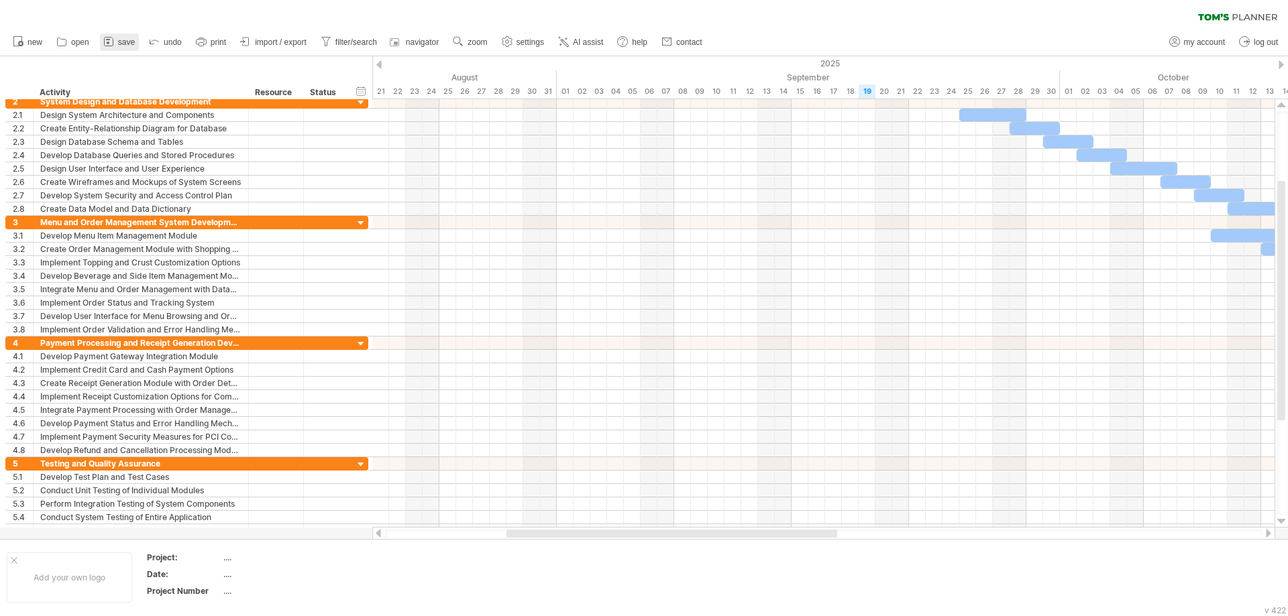
click at [134, 42] on span "save" at bounding box center [126, 42] width 17 height 9
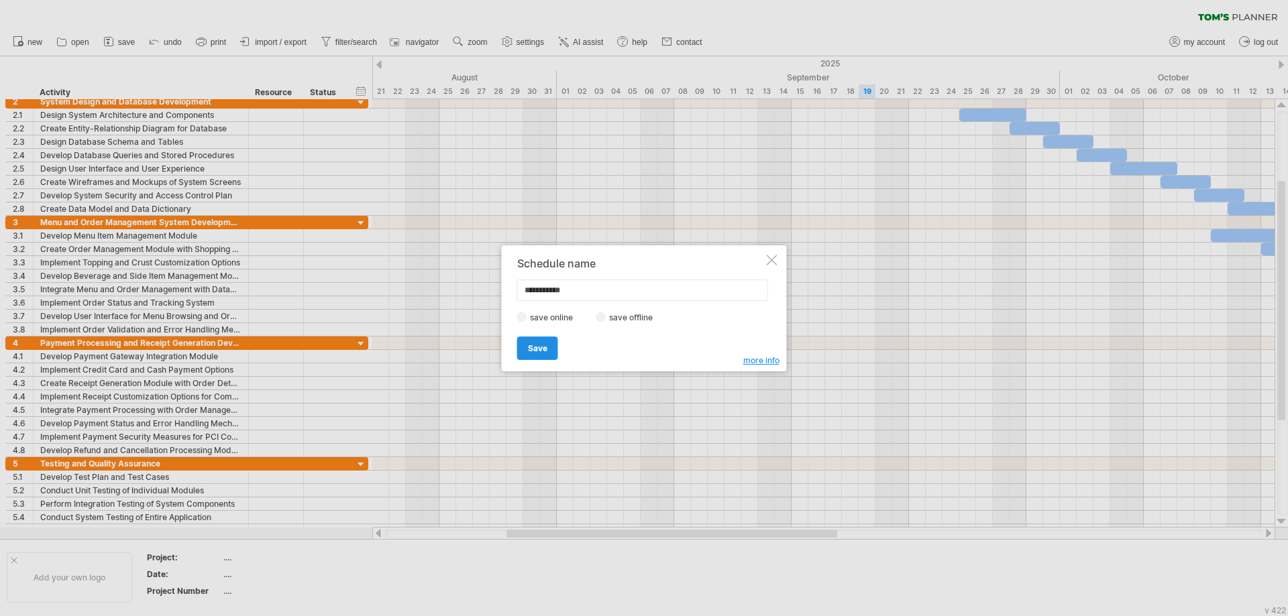
click at [544, 351] on span "Save" at bounding box center [537, 348] width 19 height 10
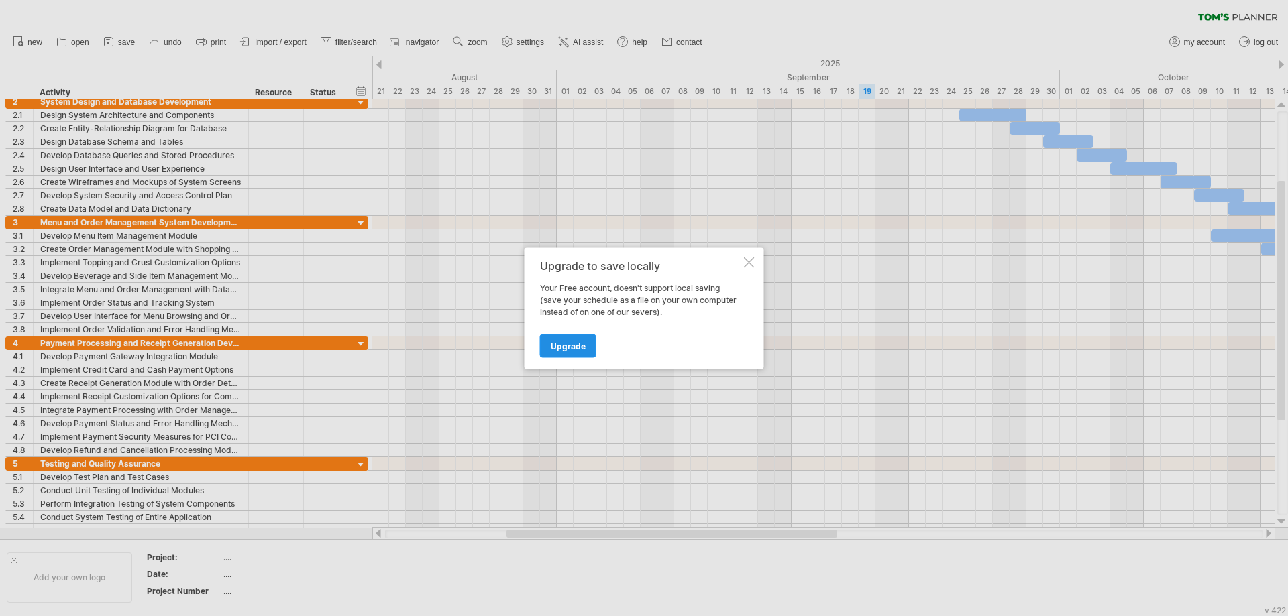
click at [581, 342] on span "Upgrade" at bounding box center [568, 346] width 35 height 10
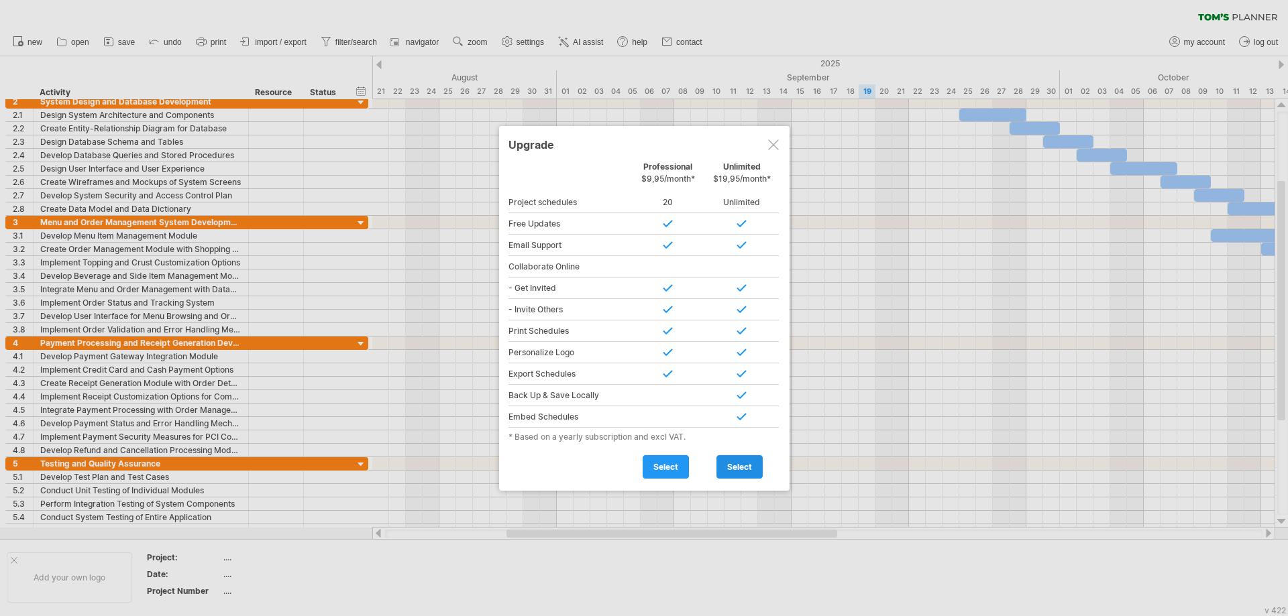
click at [748, 471] on span "select" at bounding box center [739, 467] width 25 height 10
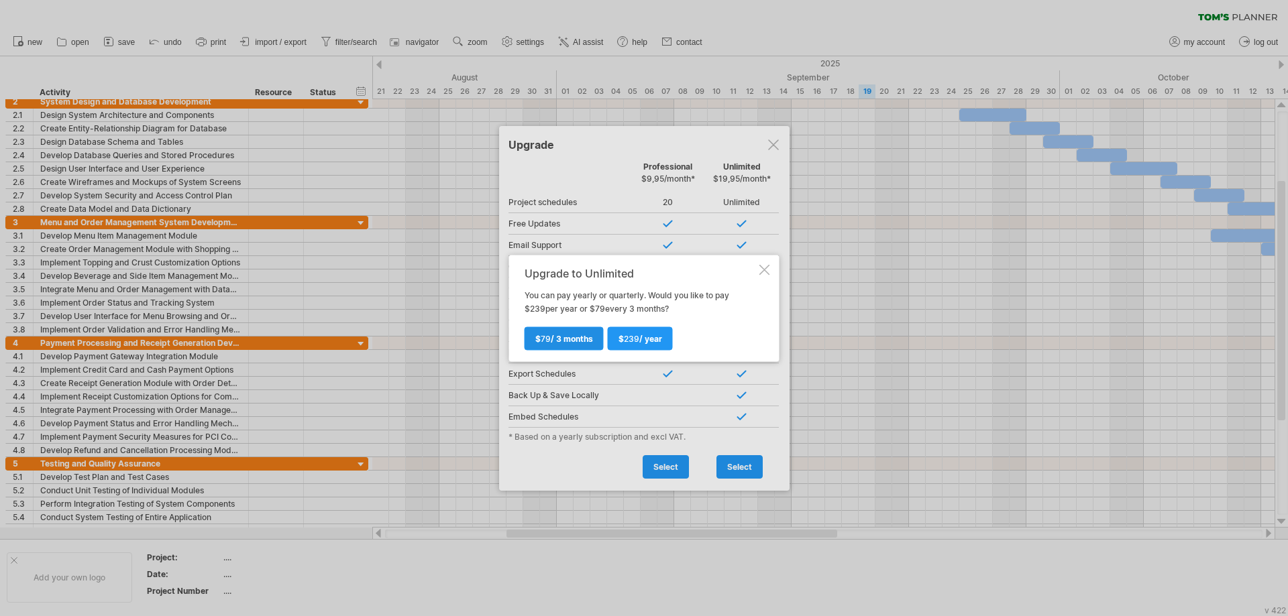
click at [581, 343] on span "$ 79 / 3 months" at bounding box center [564, 338] width 58 height 10
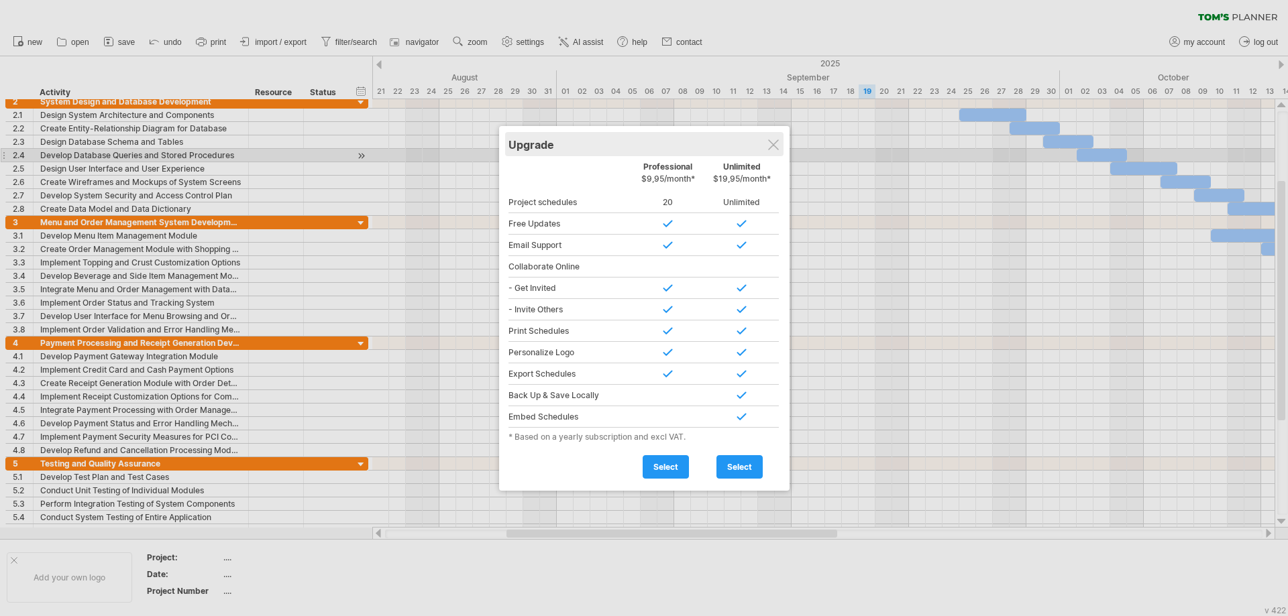
click at [767, 148] on div "Upgrade" at bounding box center [644, 144] width 272 height 24
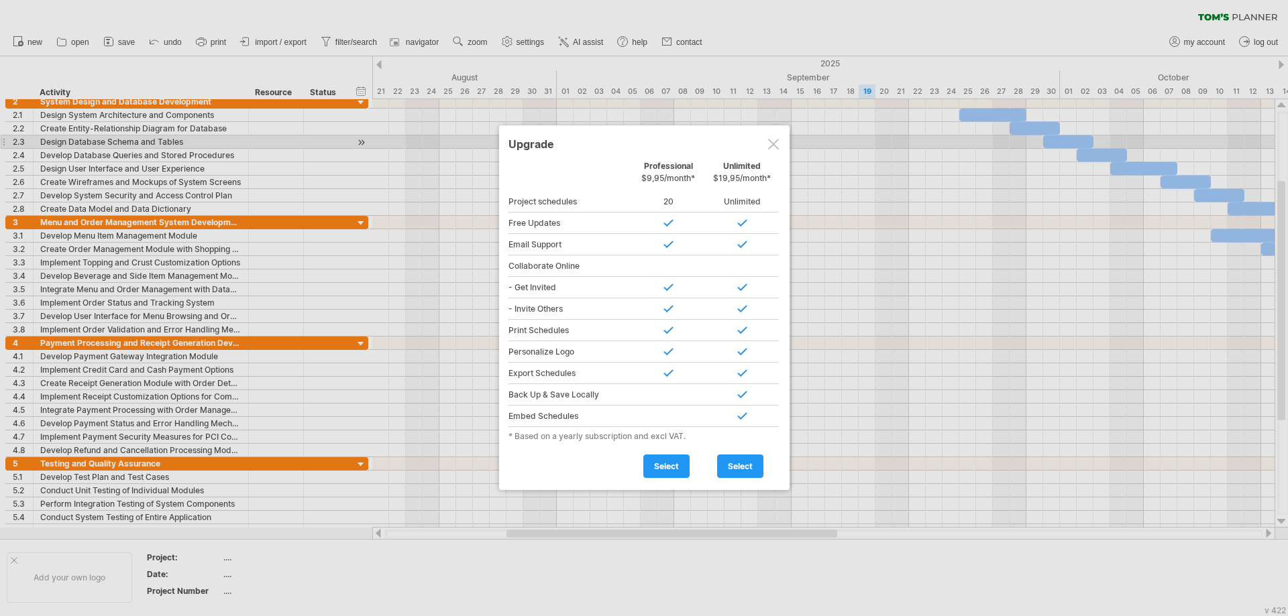
click at [777, 144] on div at bounding box center [773, 144] width 11 height 11
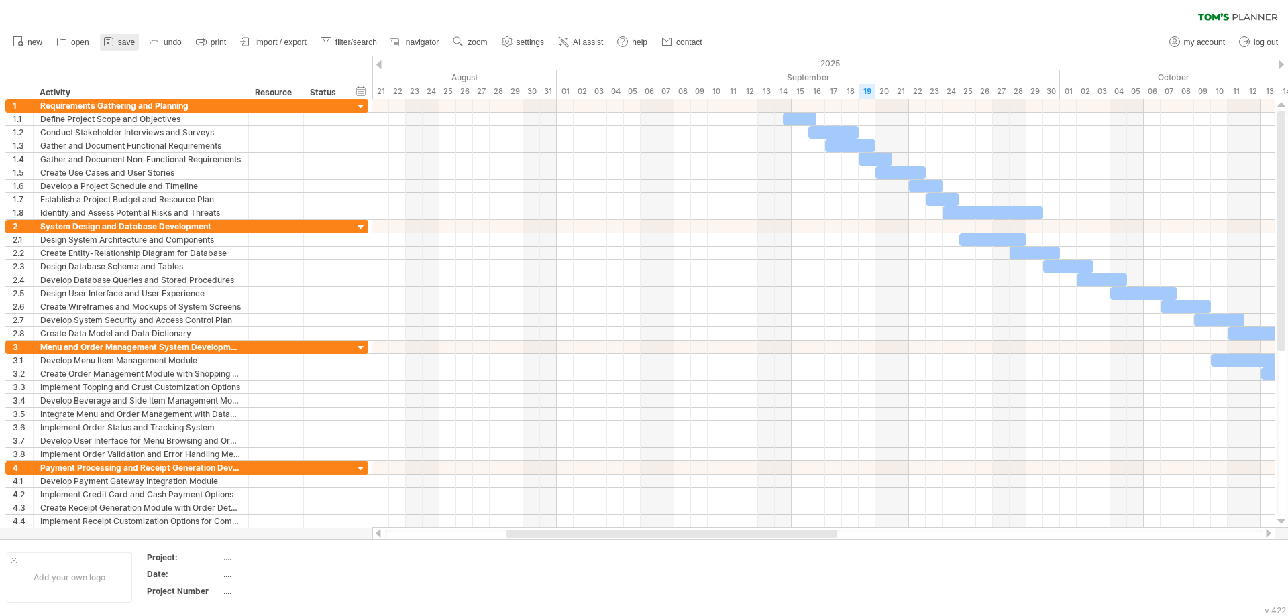
click at [123, 43] on span "save" at bounding box center [126, 42] width 17 height 9
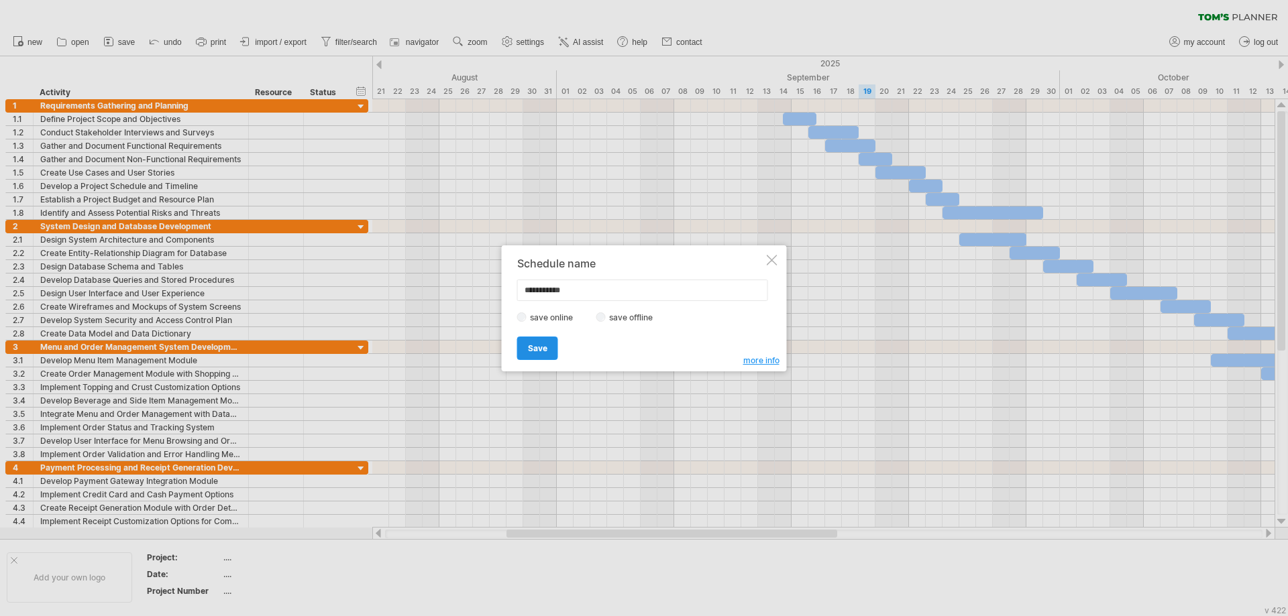
click at [532, 351] on span "Save" at bounding box center [537, 348] width 19 height 10
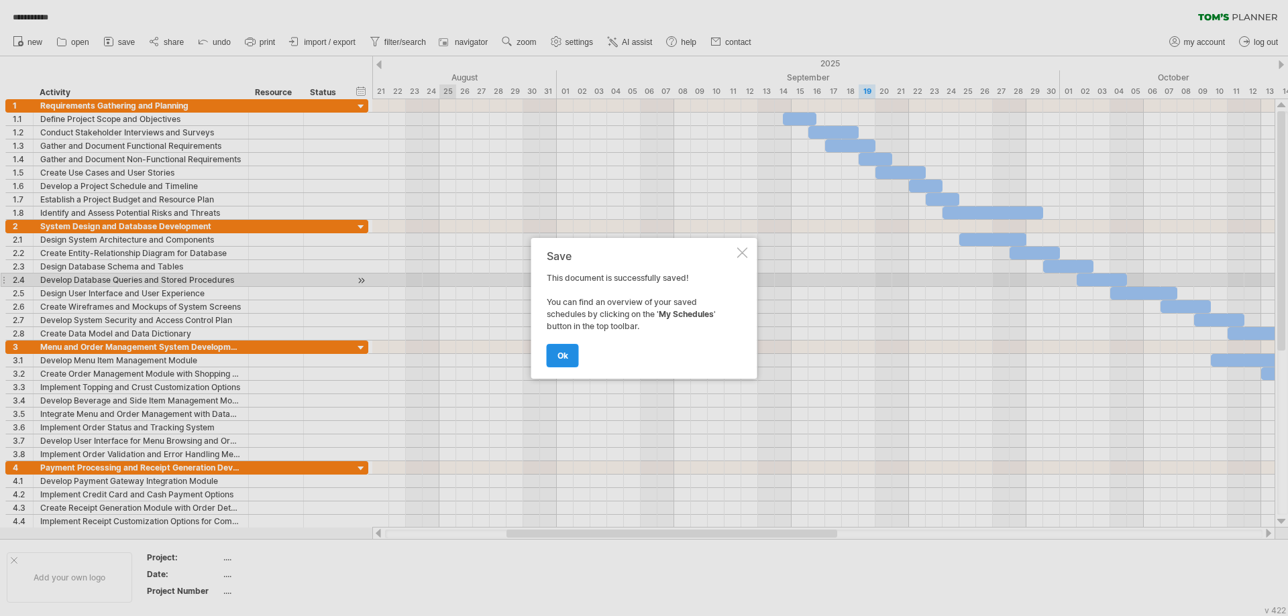
click at [567, 359] on span "ok" at bounding box center [562, 356] width 11 height 10
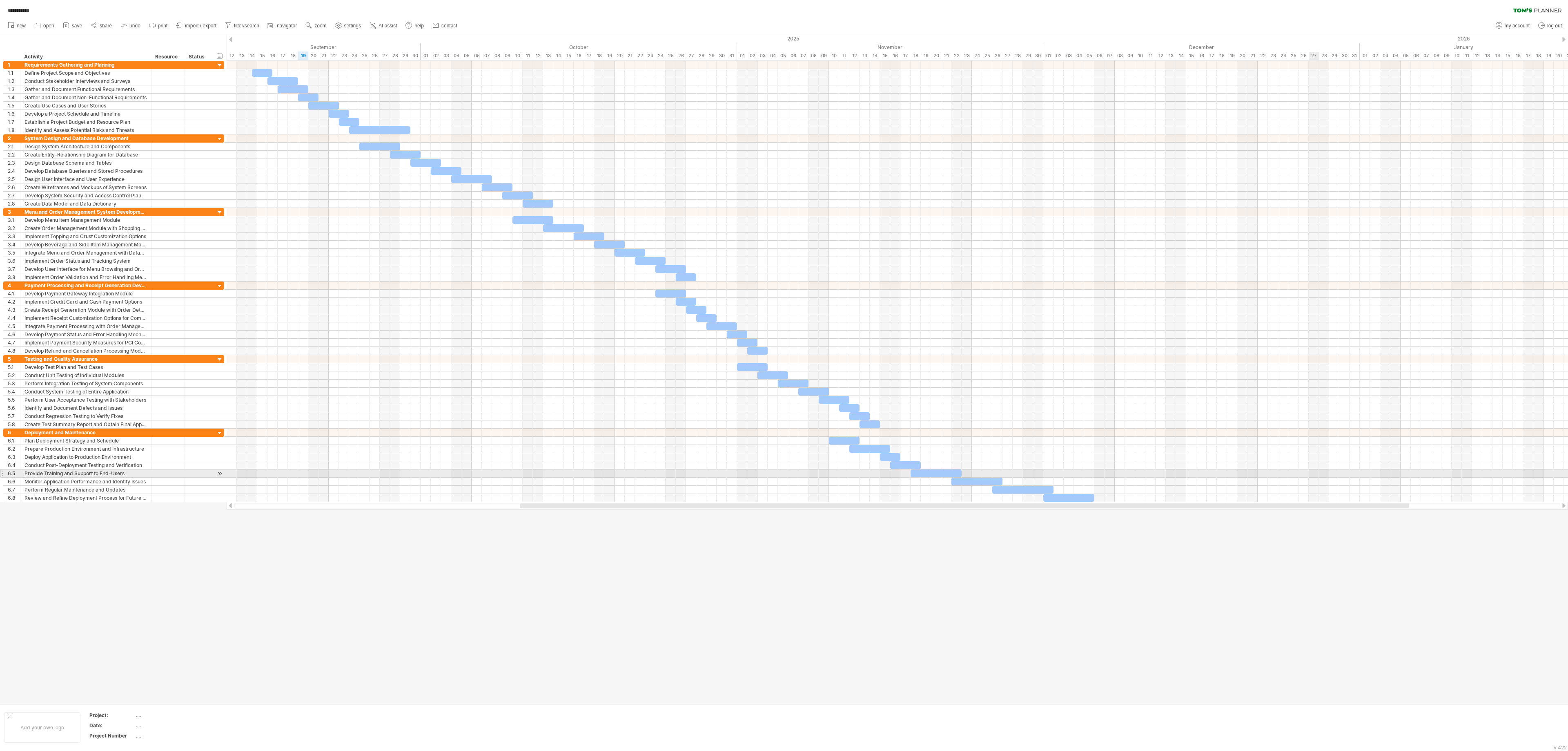
drag, startPoint x: 1162, startPoint y: 506, endPoint x: 1312, endPoint y: 473, distance: 153.6
click at [783, 375] on div "**********" at bounding box center [784, 375] width 1568 height 751
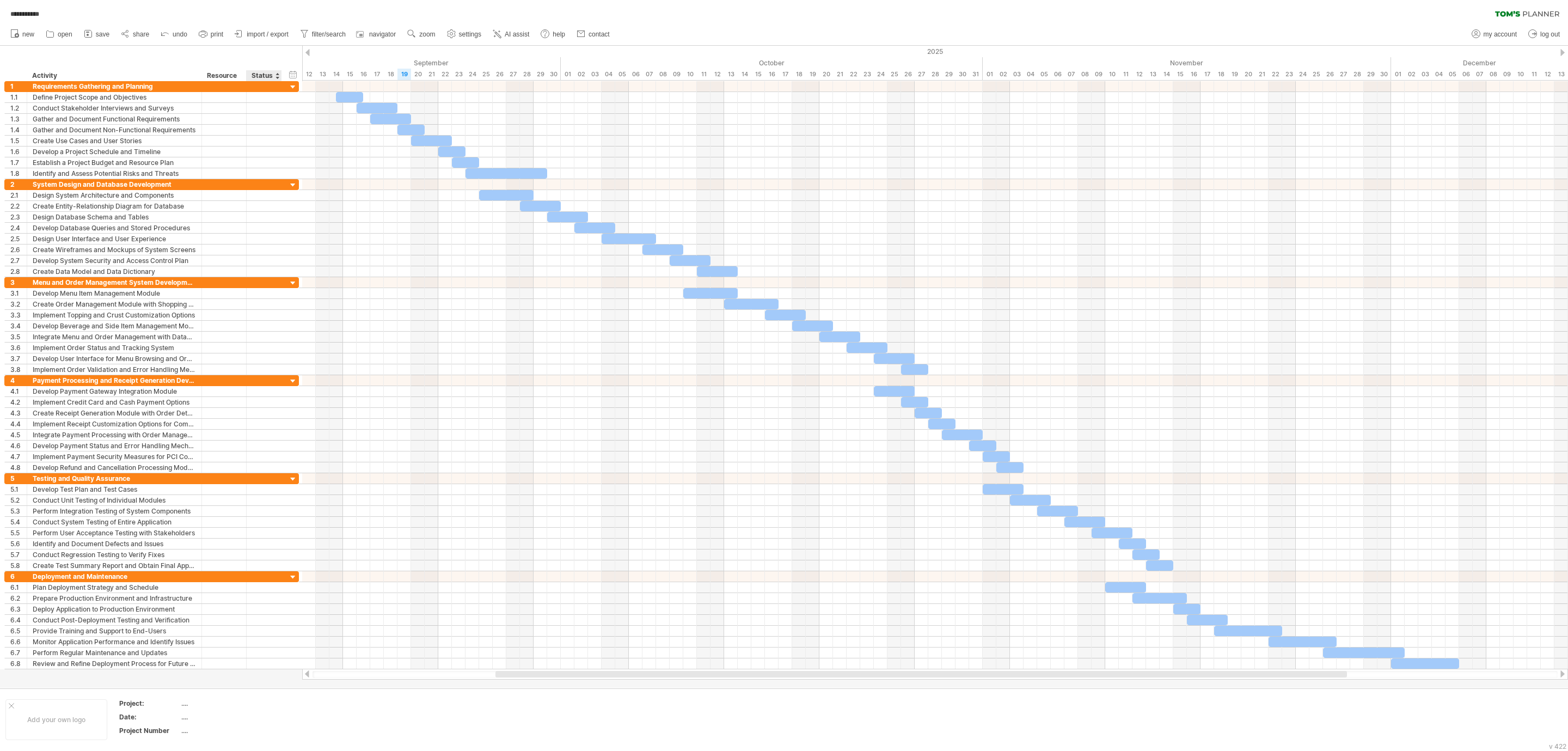
click at [256, 500] on div at bounding box center [784, 366] width 1568 height 642
click at [13, 36] on icon at bounding box center [14, 32] width 11 height 11
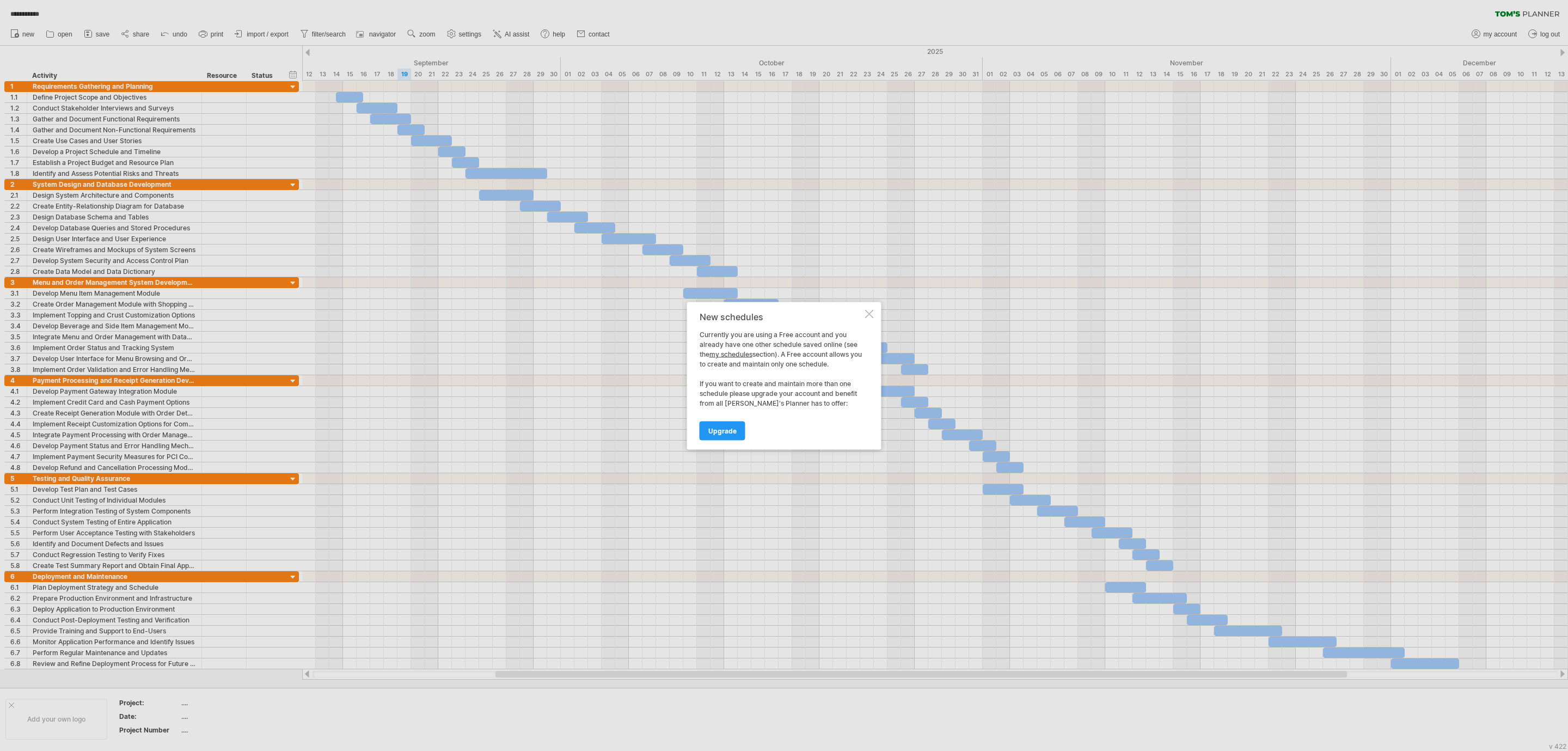
click at [868, 312] on div at bounding box center [869, 313] width 9 height 9
